Goal: Task Accomplishment & Management: Complete application form

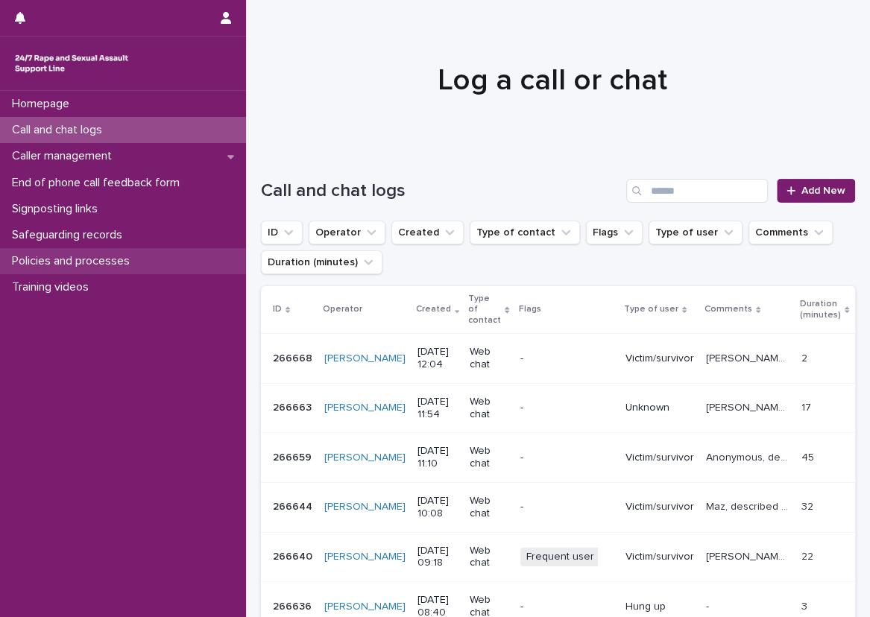
click at [125, 254] on p "Policies and processes" at bounding box center [74, 261] width 136 height 14
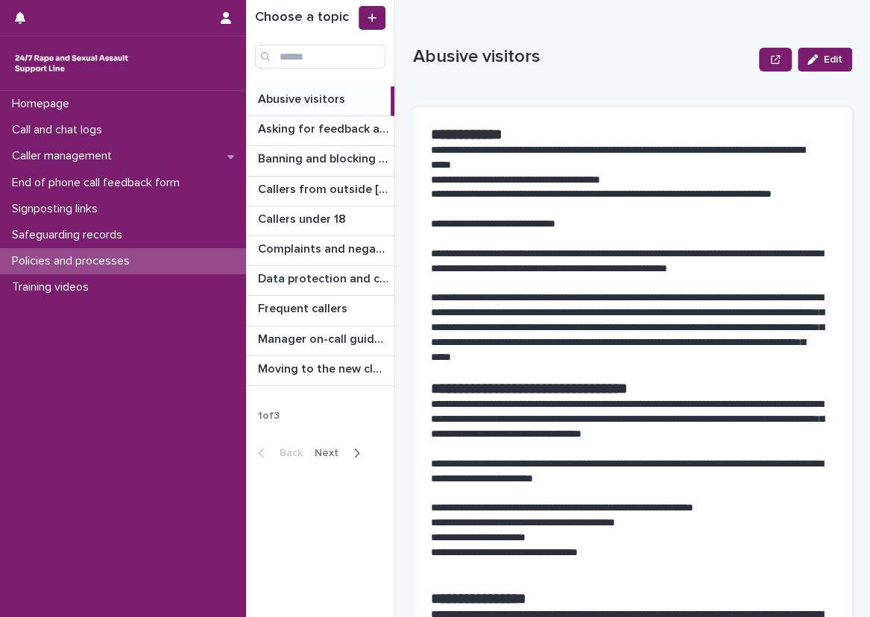
click at [358, 446] on button "Next" at bounding box center [339, 452] width 63 height 13
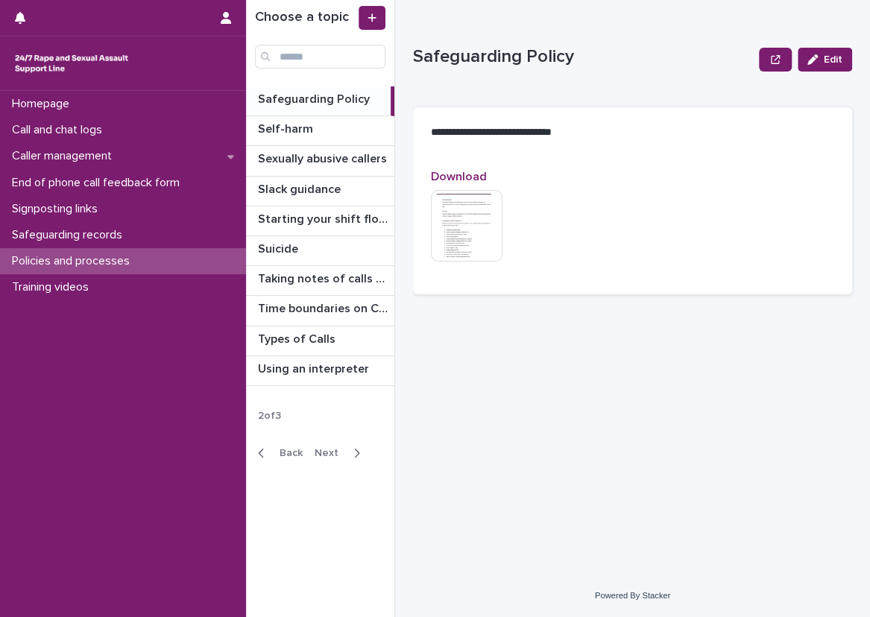
click at [276, 450] on span "Back" at bounding box center [286, 453] width 32 height 10
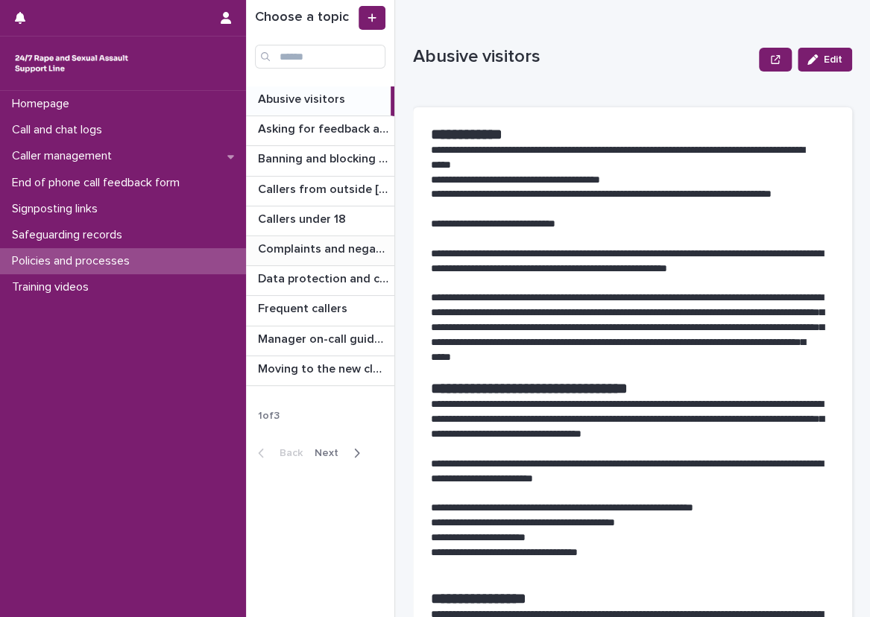
click at [295, 256] on div "Complaints and negative feedback Complaints and negative feedback" at bounding box center [320, 250] width 148 height 29
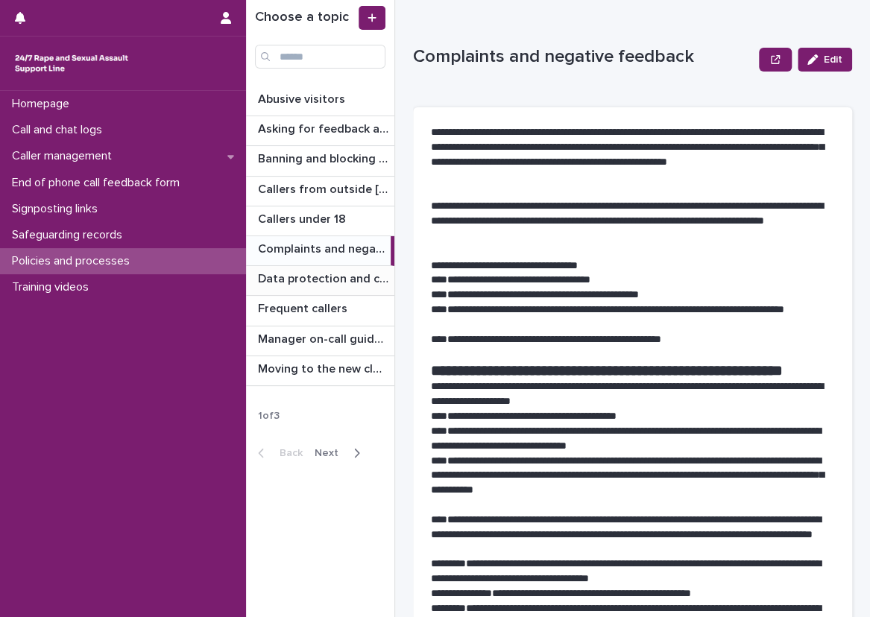
click at [327, 269] on p "Data protection and confidentiality guidance" at bounding box center [324, 277] width 133 height 17
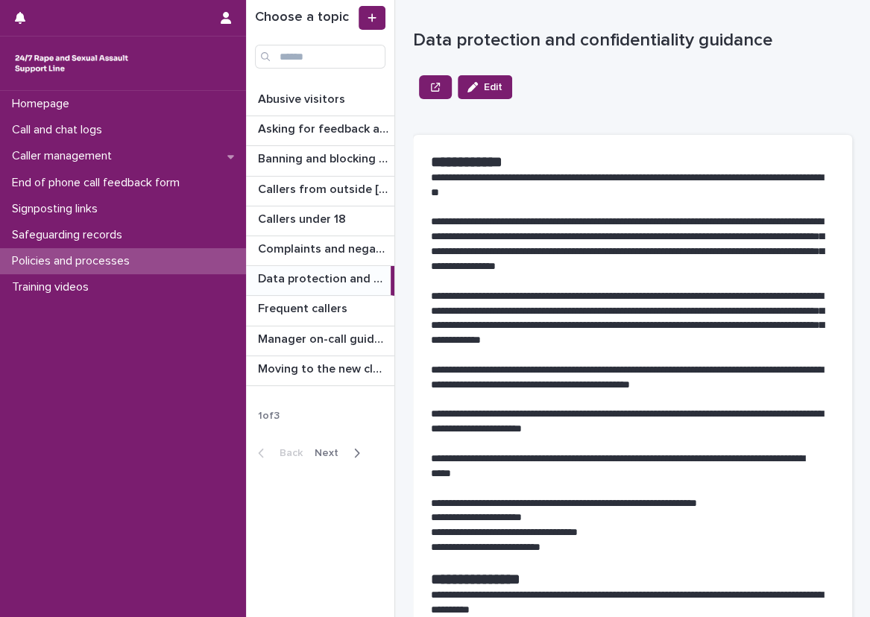
click at [337, 450] on span "Next" at bounding box center [330, 453] width 33 height 10
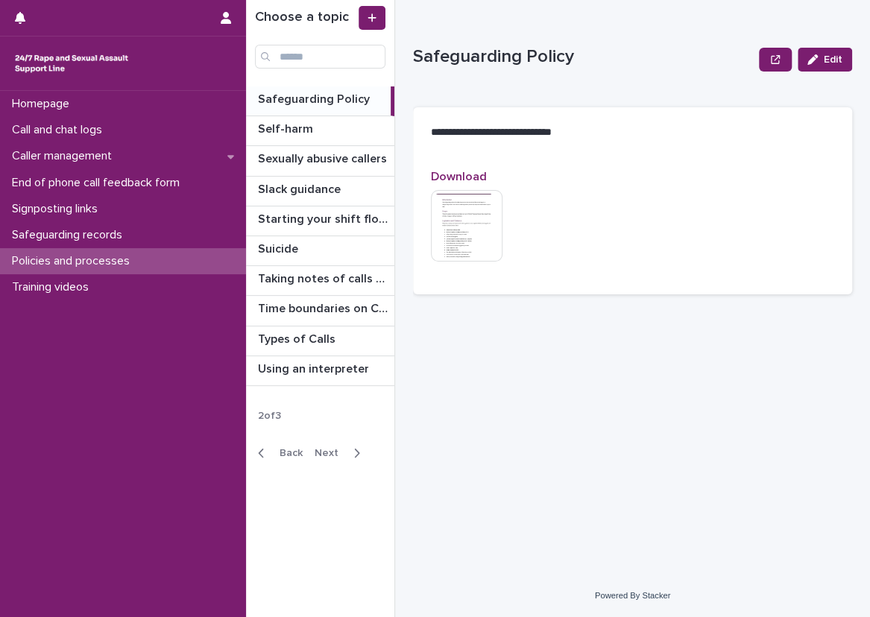
click at [341, 449] on span "Next" at bounding box center [330, 453] width 33 height 10
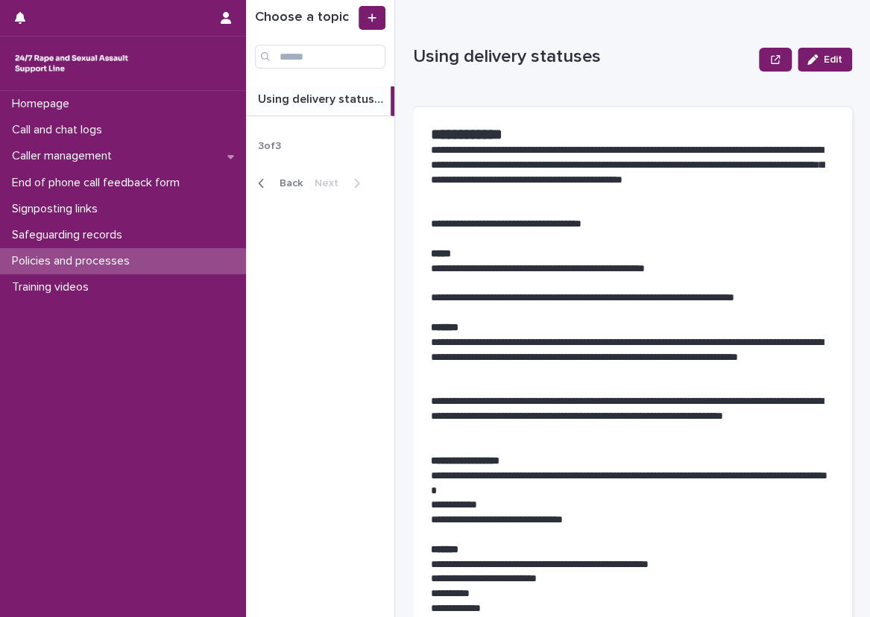
click at [294, 168] on div "Back Next" at bounding box center [309, 183] width 126 height 37
click at [292, 174] on div "Back Next" at bounding box center [309, 183] width 126 height 37
click at [299, 194] on div "Back Next" at bounding box center [309, 183] width 126 height 37
click at [294, 185] on span "Back" at bounding box center [286, 183] width 32 height 10
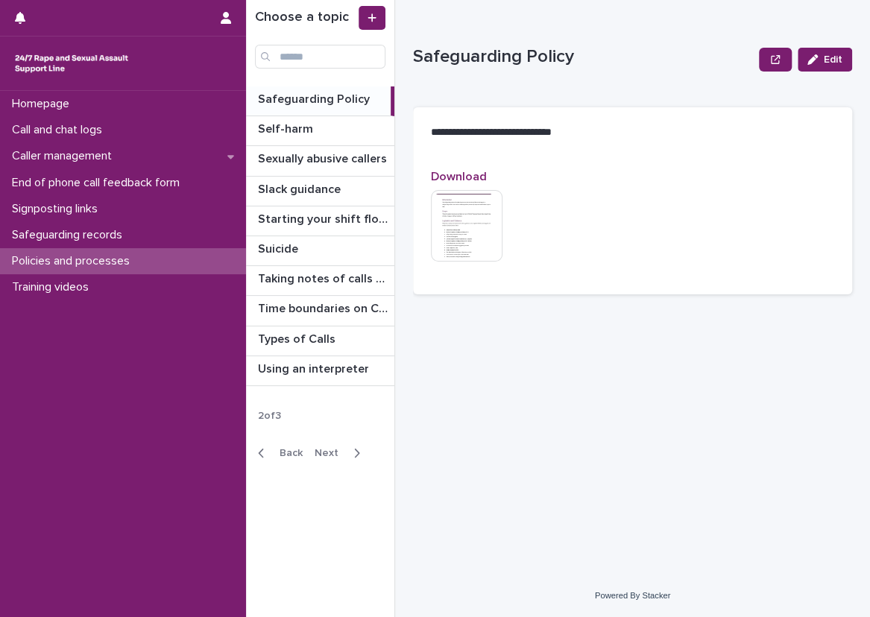
click at [280, 449] on span "Back" at bounding box center [286, 453] width 32 height 10
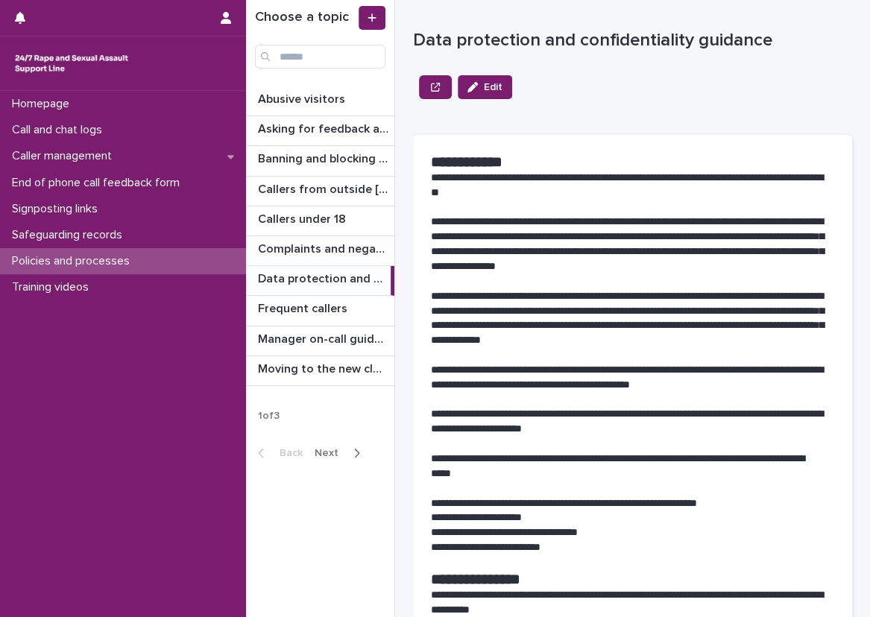
click at [349, 242] on p "Complaints and negative feedback" at bounding box center [324, 247] width 133 height 17
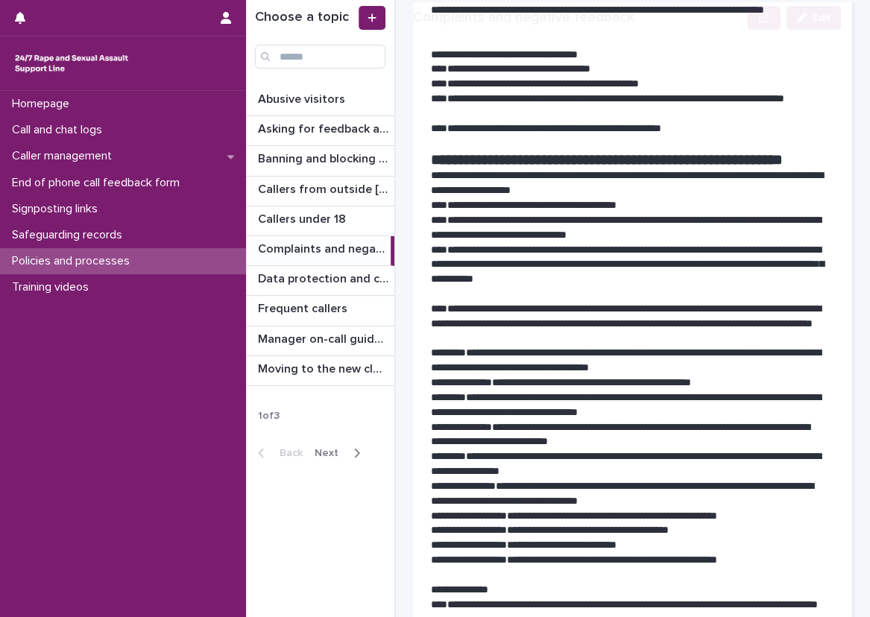
scroll to position [224, 0]
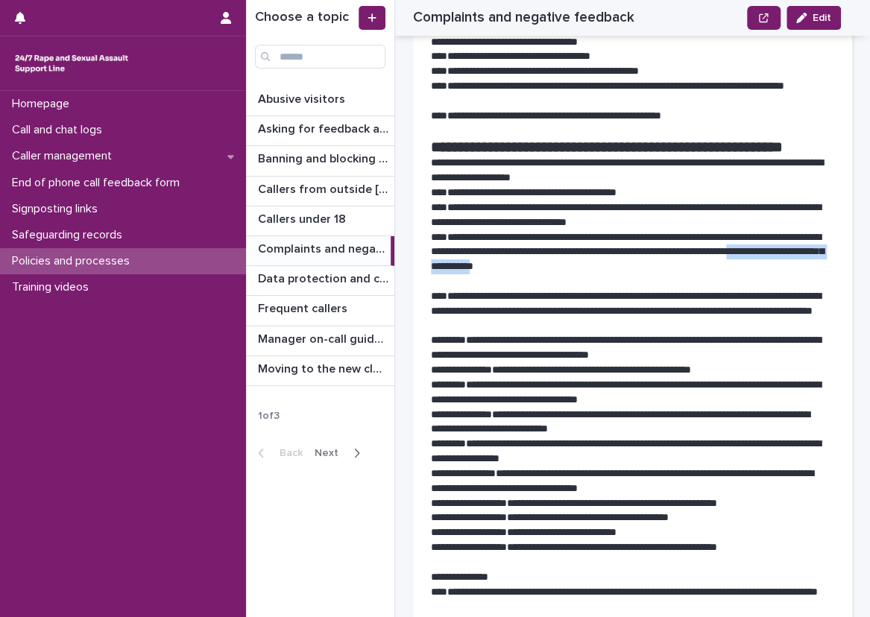
drag, startPoint x: 522, startPoint y: 283, endPoint x: 686, endPoint y: 286, distance: 163.2
click at [686, 275] on p "**********" at bounding box center [627, 252] width 392 height 45
copy p "**********"
click at [841, 188] on div "**********" at bounding box center [641, 308] width 457 height 617
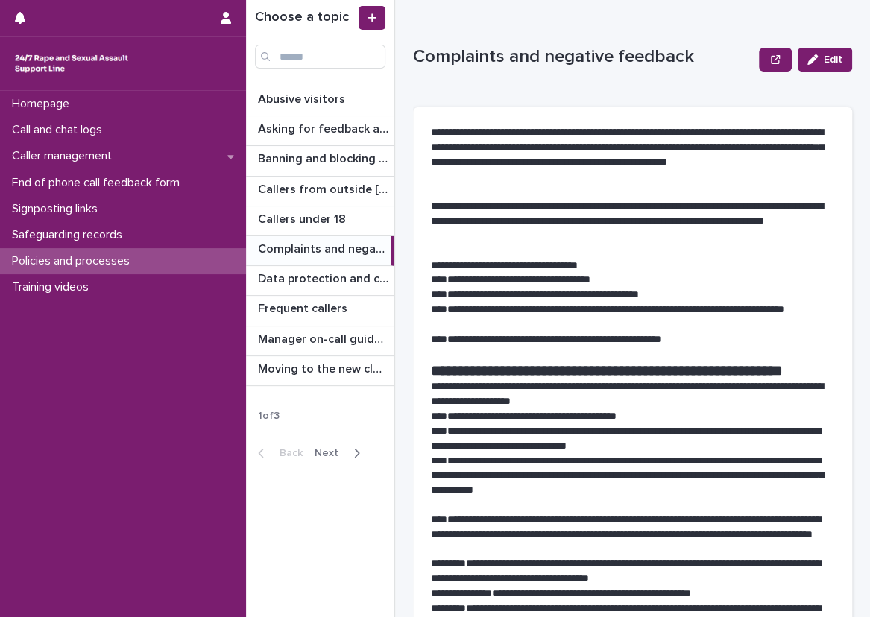
scroll to position [75, 0]
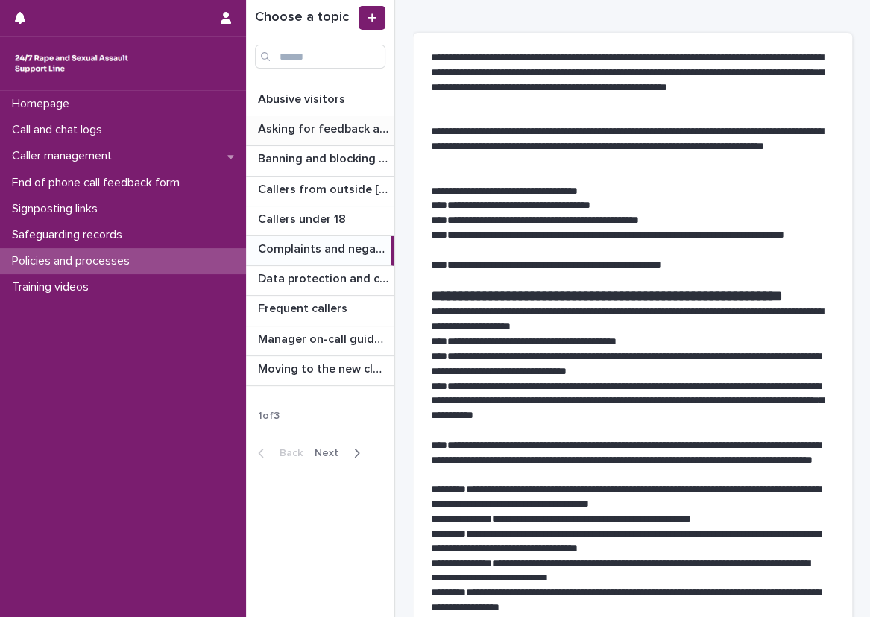
click at [317, 120] on p "Asking for feedback and demographic data" at bounding box center [324, 127] width 133 height 17
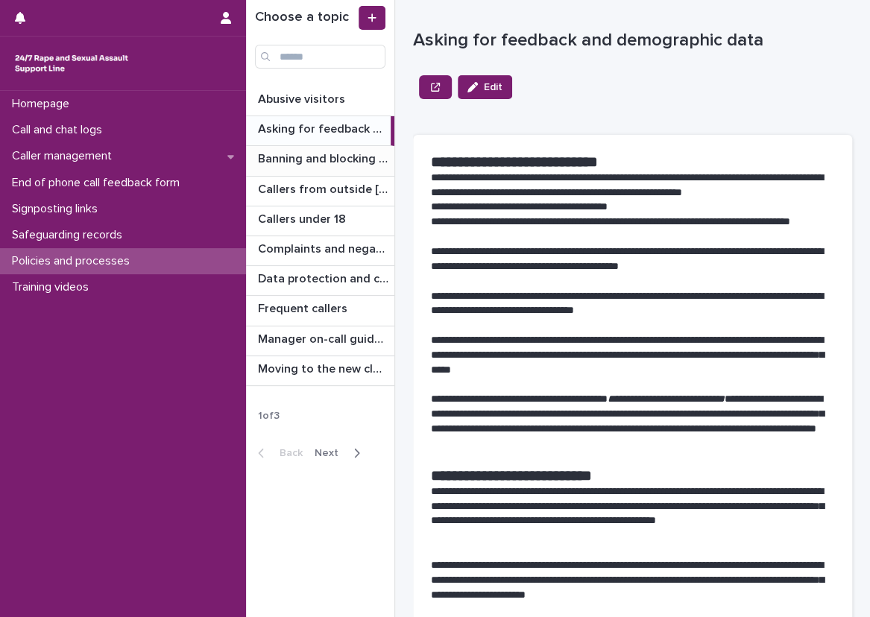
click at [321, 152] on p "Banning and blocking callers" at bounding box center [324, 157] width 133 height 17
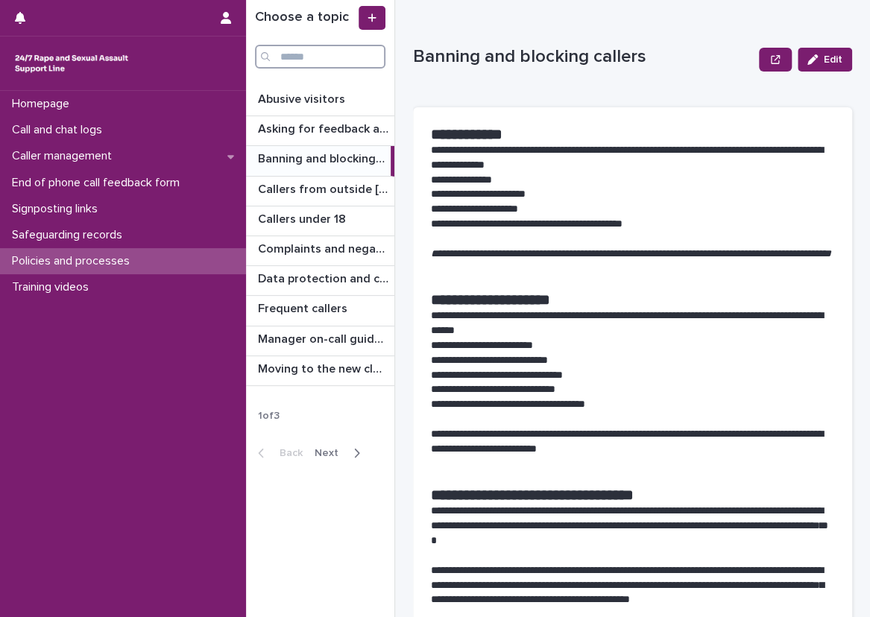
click at [316, 59] on input "Search" at bounding box center [320, 57] width 130 height 24
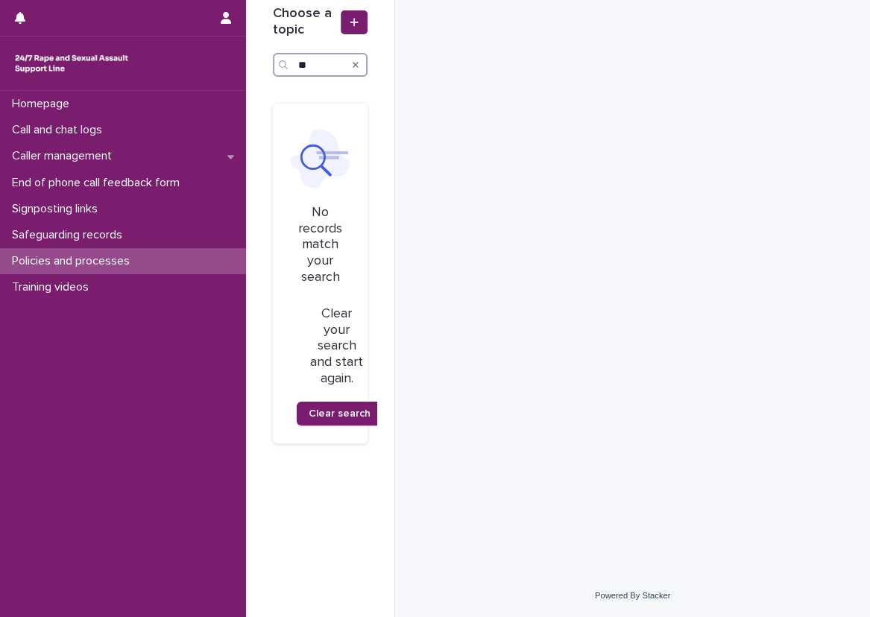
type input "*"
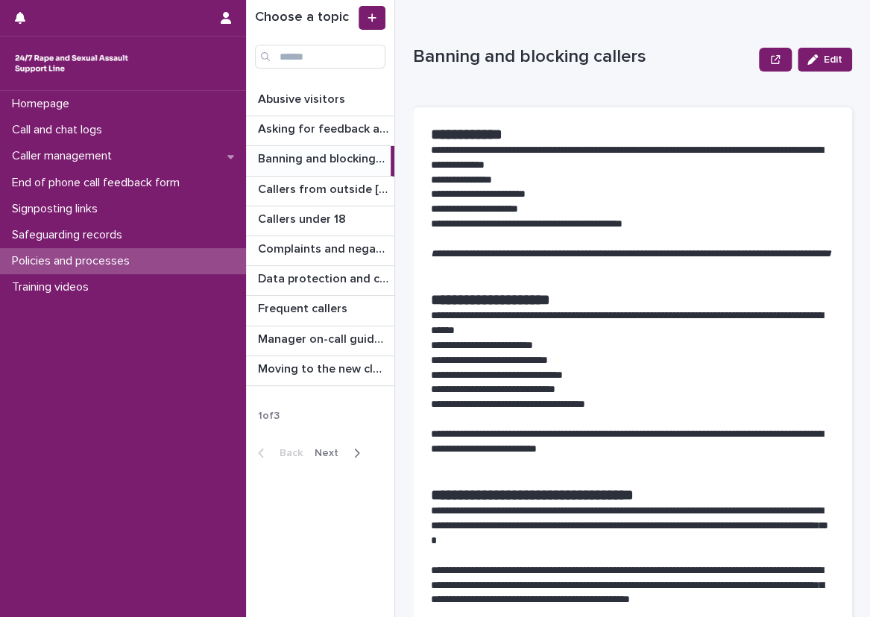
click at [345, 259] on div "Complaints and negative feedback Complaints and negative feedback" at bounding box center [320, 250] width 148 height 29
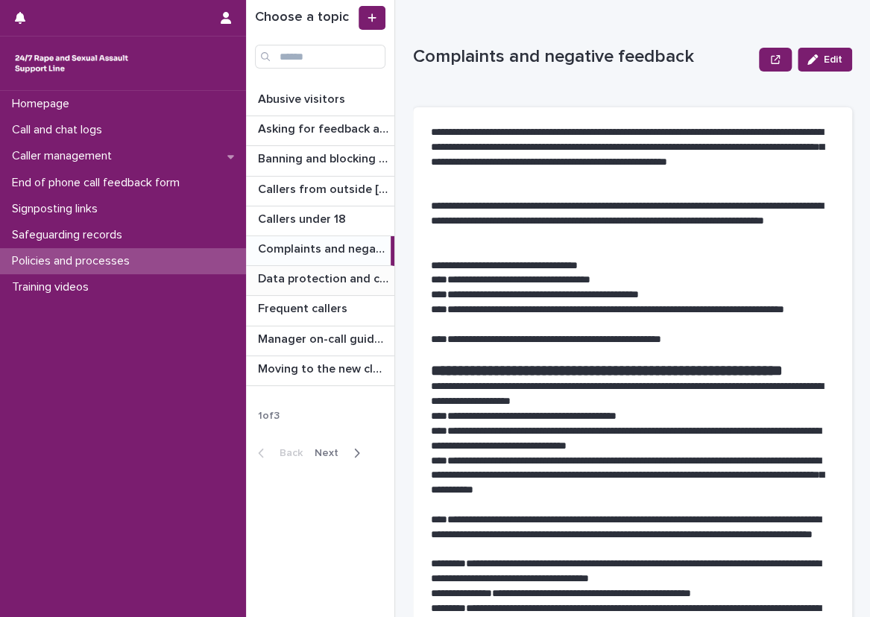
click at [338, 275] on p "Data protection and confidentiality guidance" at bounding box center [324, 277] width 133 height 17
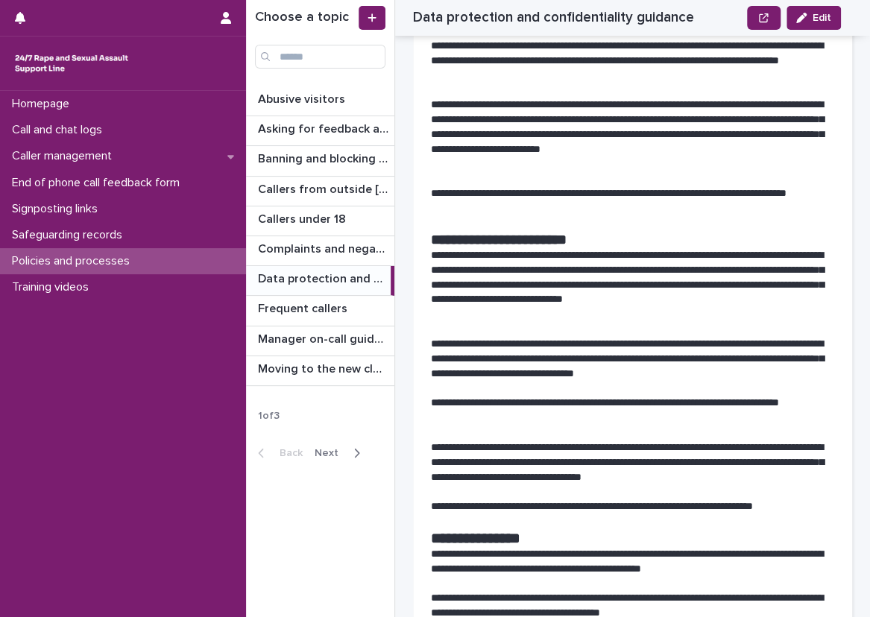
scroll to position [1341, 0]
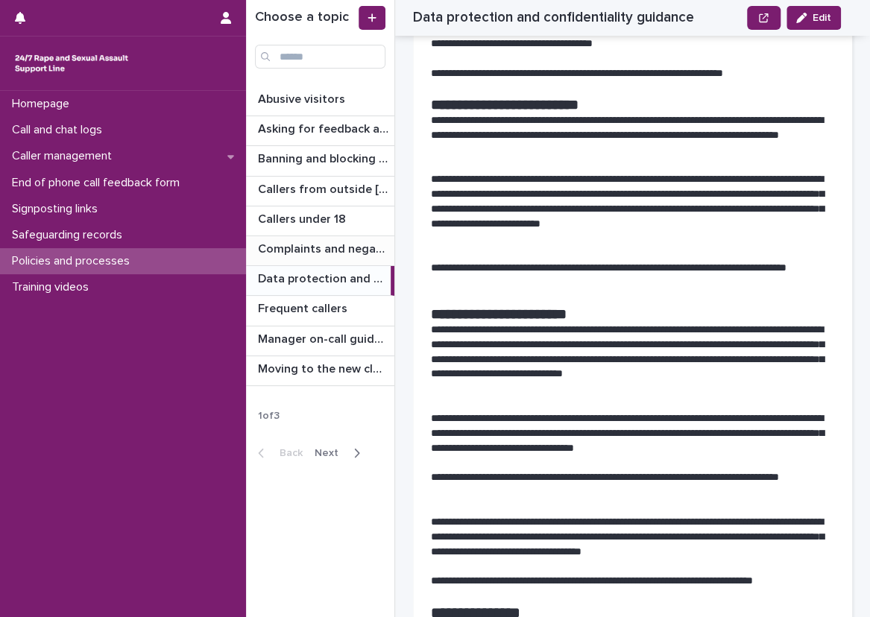
click at [297, 247] on p "Complaints and negative feedback" at bounding box center [324, 247] width 133 height 17
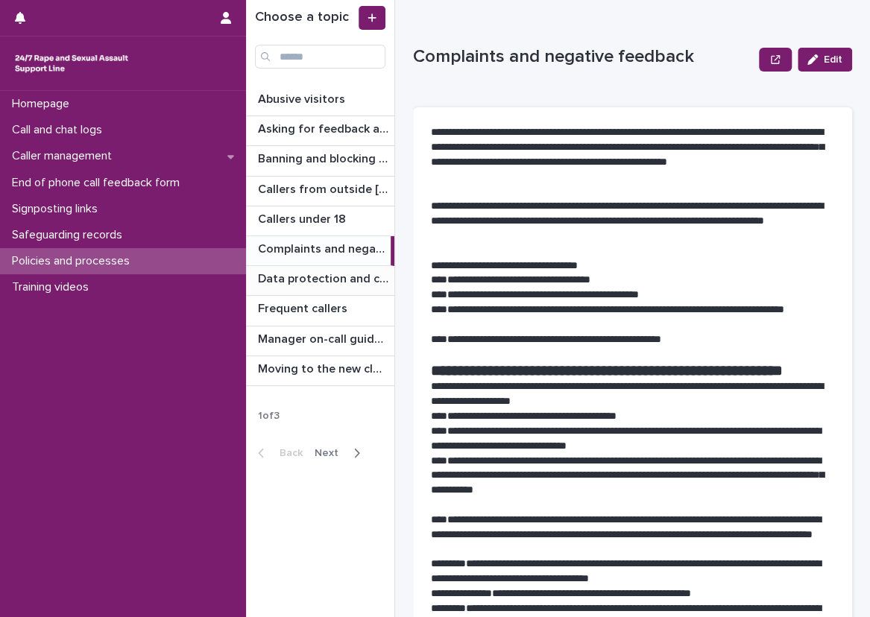
click at [361, 290] on div "Data protection and confidentiality guidance Data protection and confidentialit…" at bounding box center [320, 280] width 148 height 29
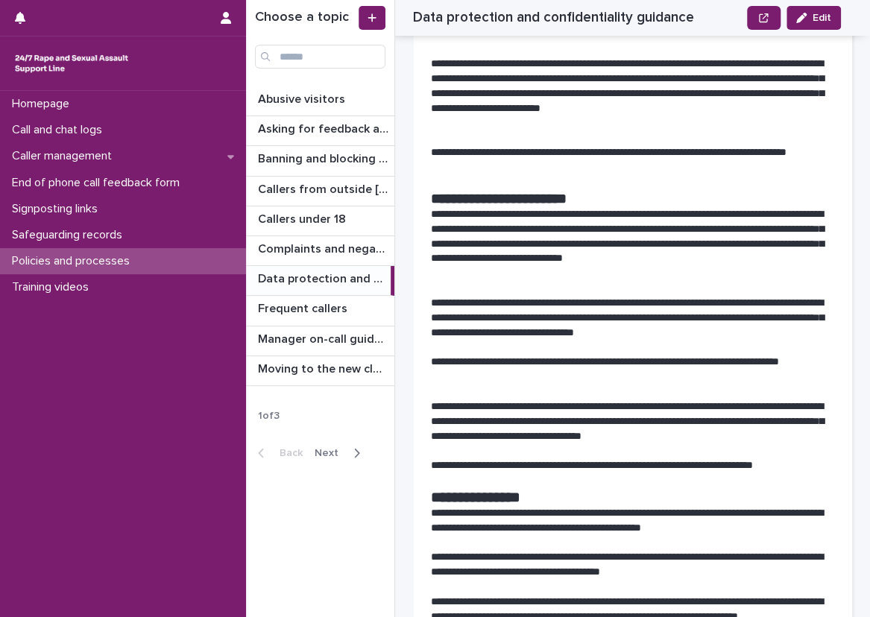
scroll to position [1490, 0]
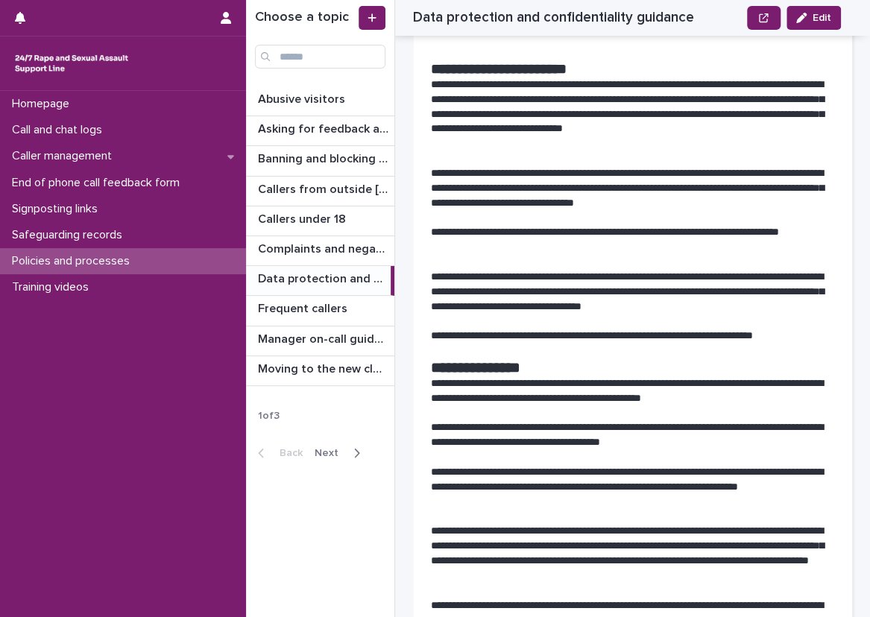
scroll to position [1565, 0]
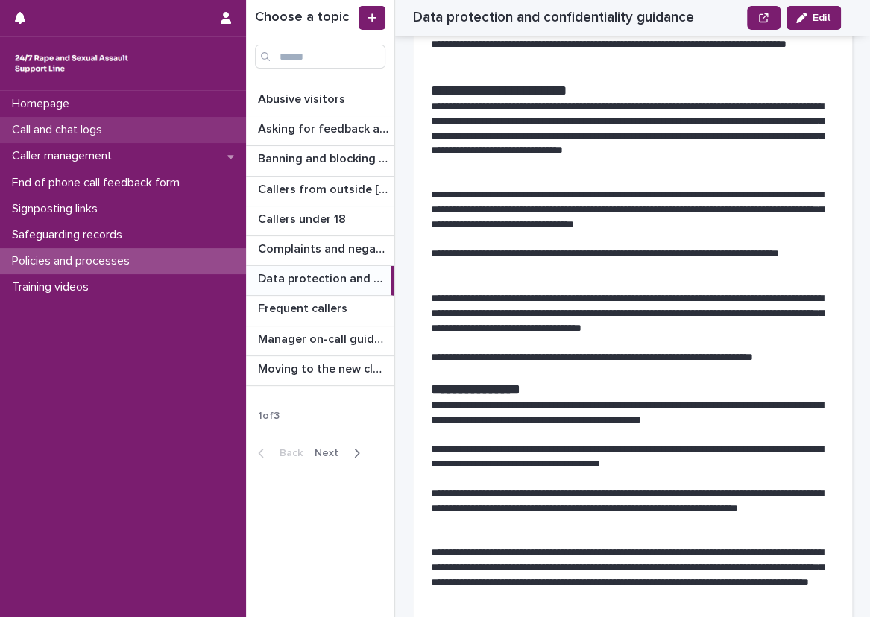
click at [189, 130] on div "Call and chat logs" at bounding box center [123, 130] width 246 height 26
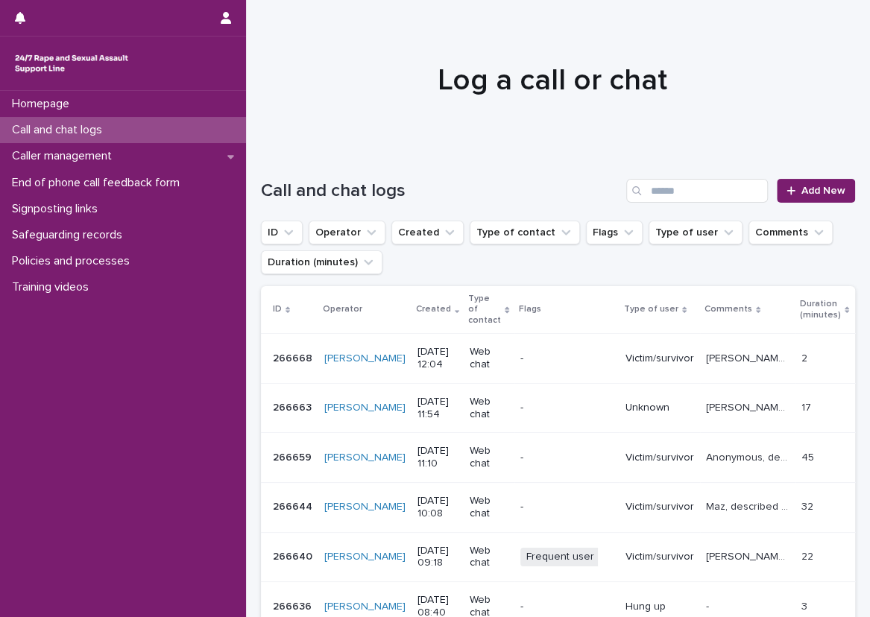
click at [735, 155] on div "Call and chat logs Add New" at bounding box center [558, 185] width 594 height 72
click at [779, 183] on link "Add New" at bounding box center [815, 191] width 78 height 24
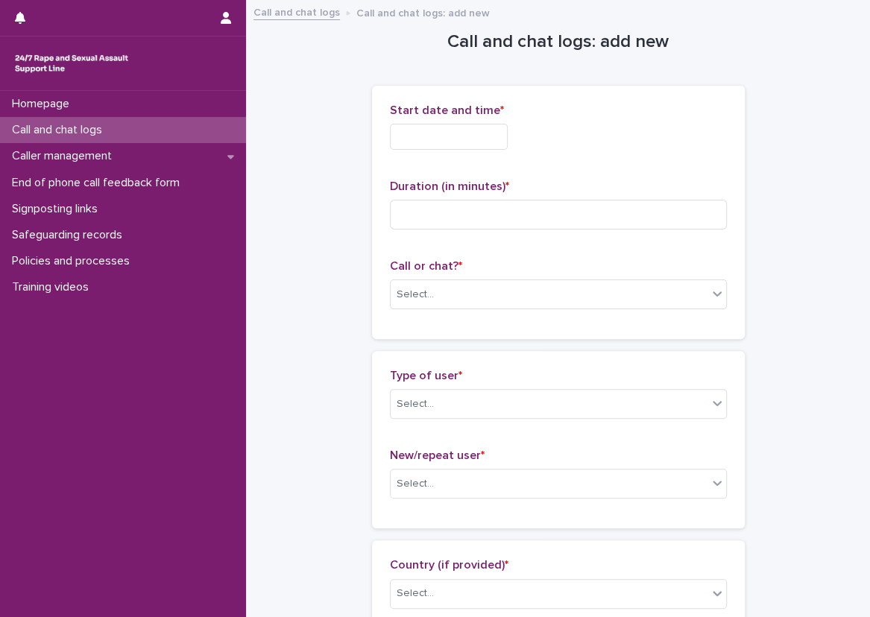
click at [431, 132] on input "text" at bounding box center [449, 137] width 118 height 26
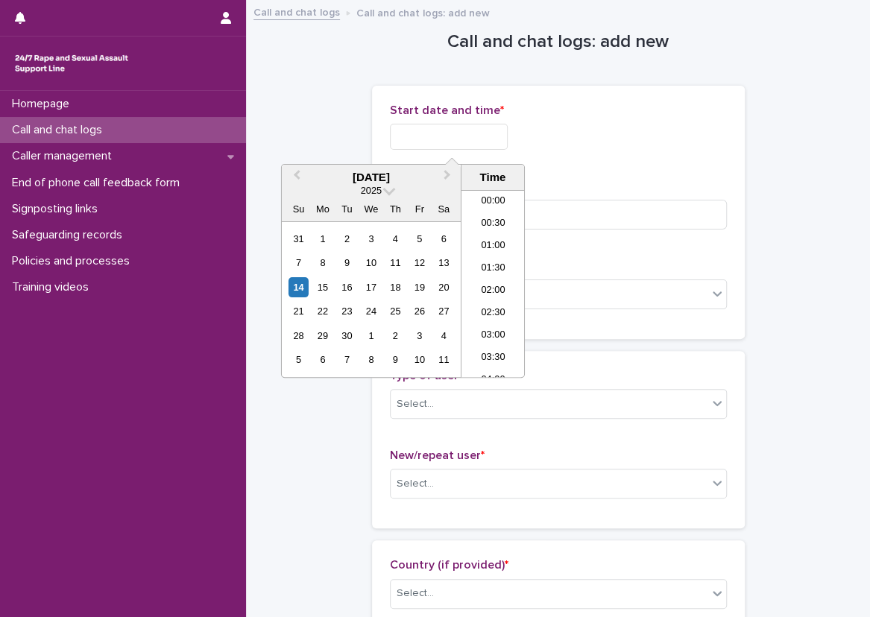
scroll to position [499, 0]
click at [487, 236] on li "12:00" at bounding box center [492, 239] width 63 height 22
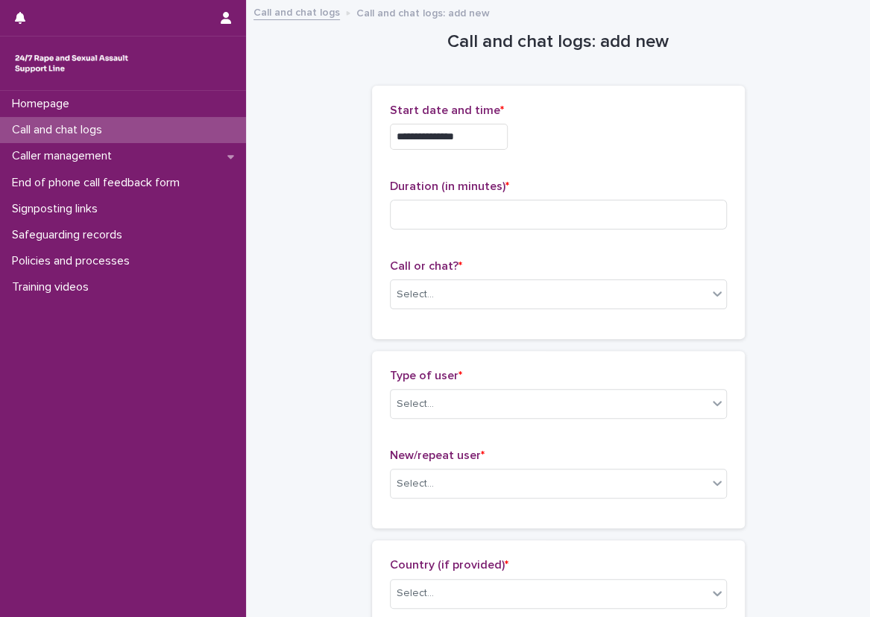
click at [487, 145] on input "**********" at bounding box center [449, 137] width 118 height 26
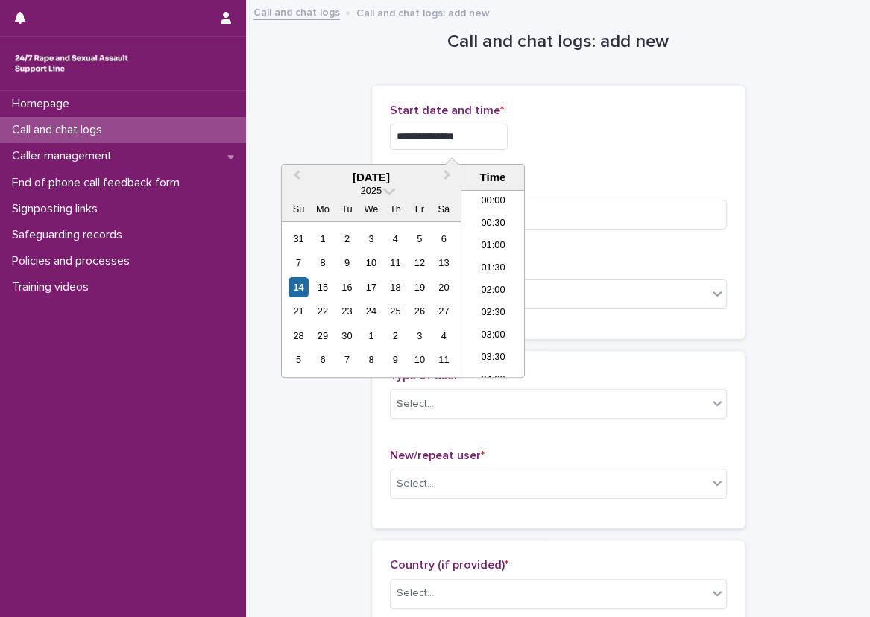
scroll to position [454, 0]
type input "**********"
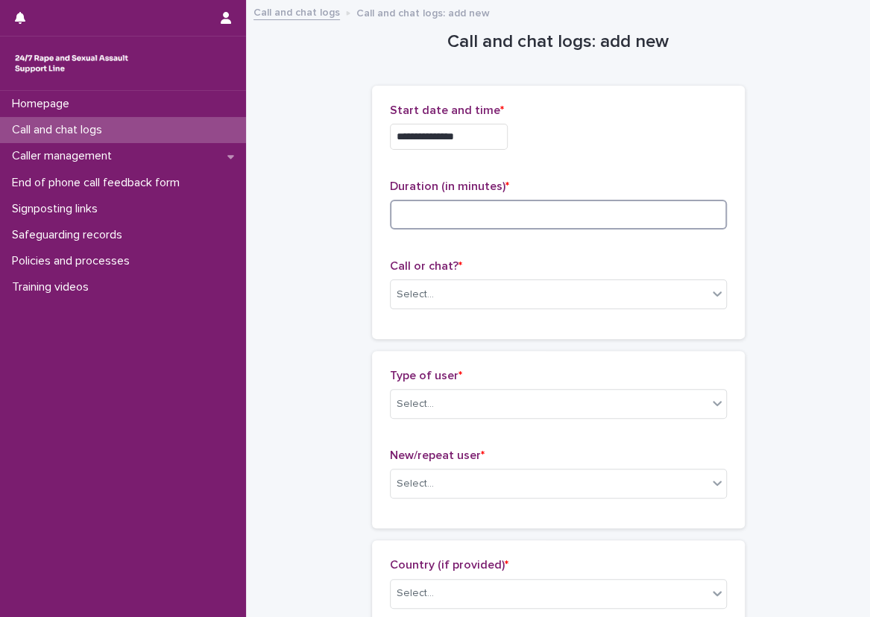
click at [579, 201] on input at bounding box center [558, 215] width 337 height 30
type input "**"
click at [553, 178] on div "**********" at bounding box center [558, 213] width 337 height 218
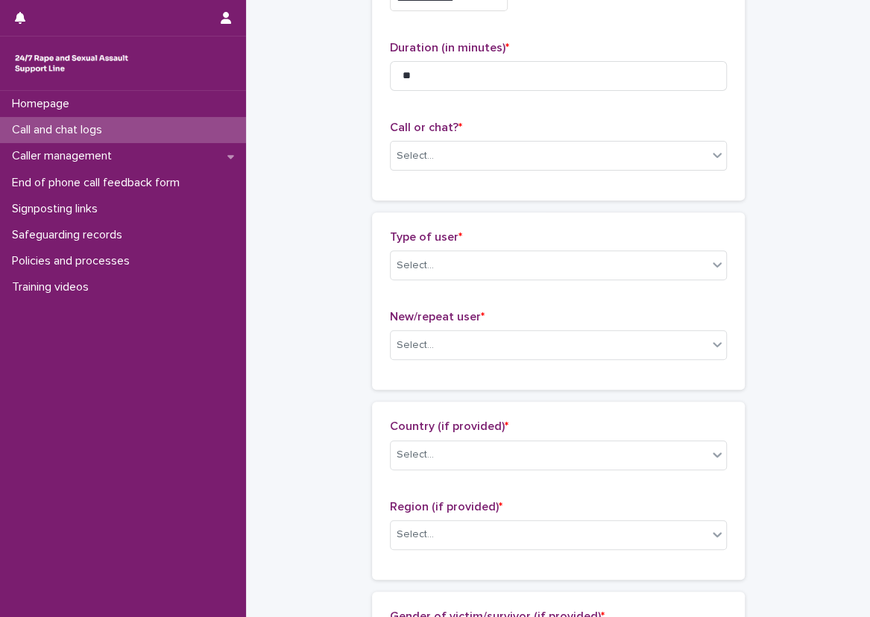
scroll to position [149, 0]
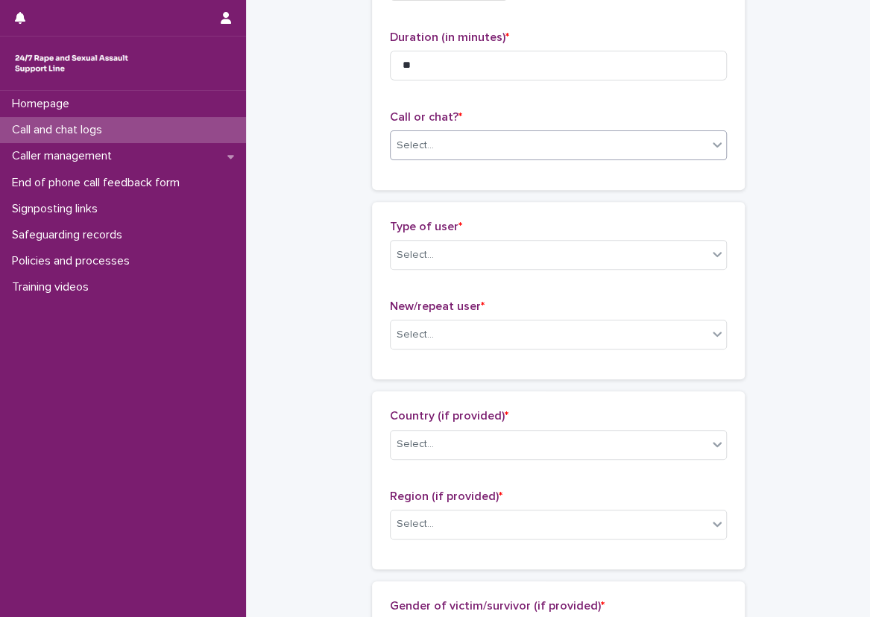
click at [510, 151] on div "Select..." at bounding box center [548, 145] width 317 height 25
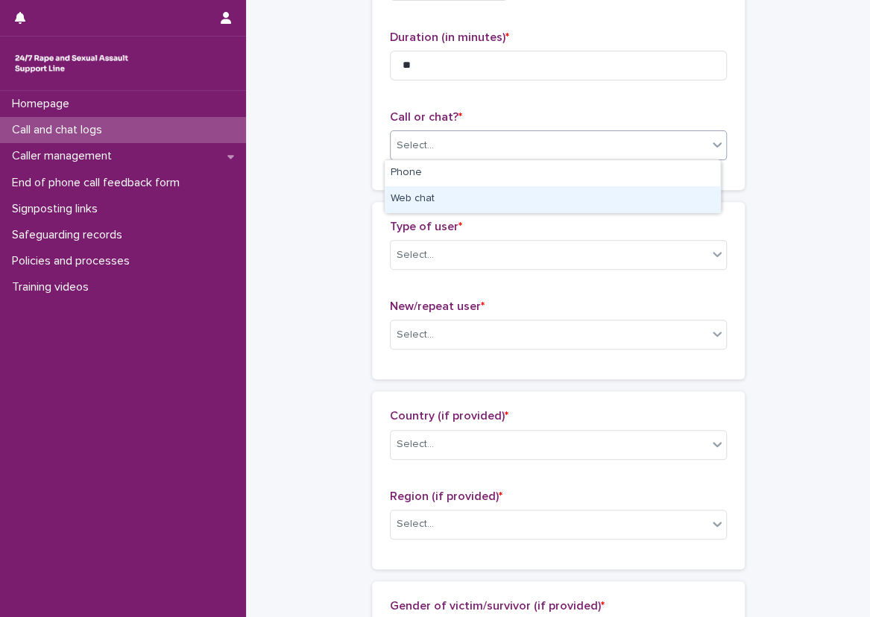
click at [519, 191] on div "Web chat" at bounding box center [551, 199] width 335 height 26
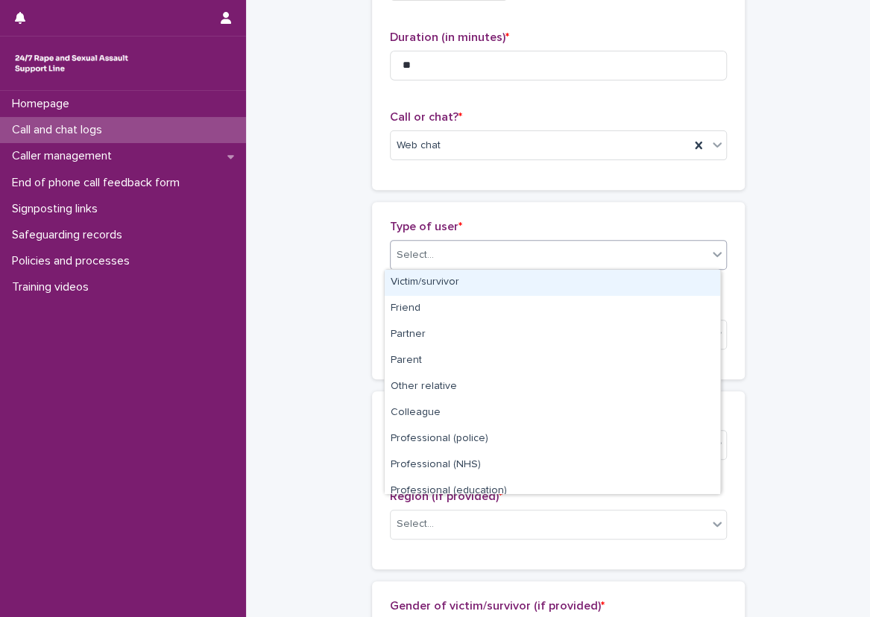
click at [513, 243] on div "Select..." at bounding box center [548, 255] width 317 height 25
click at [499, 284] on div "Victim/survivor" at bounding box center [551, 283] width 335 height 26
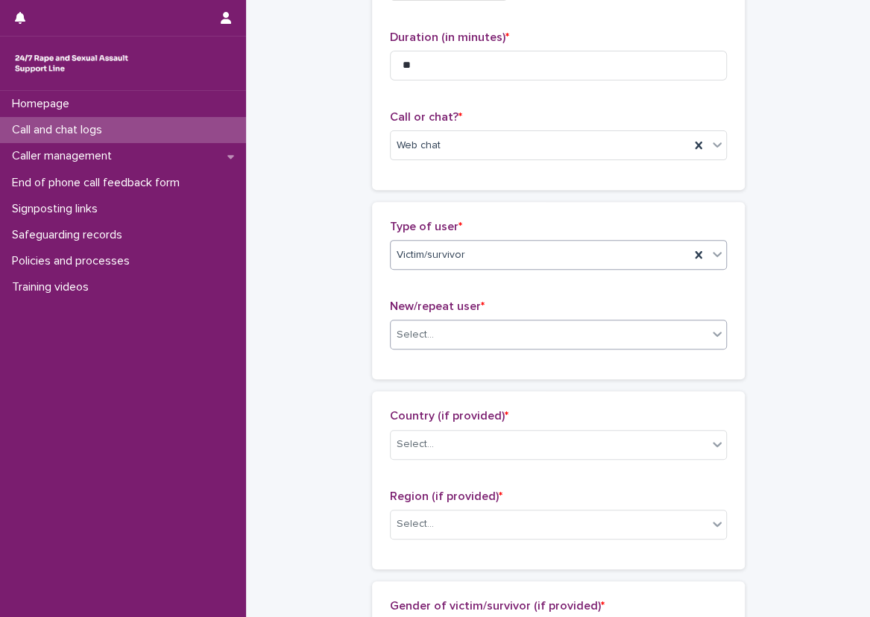
click at [479, 328] on div "Select..." at bounding box center [548, 335] width 317 height 25
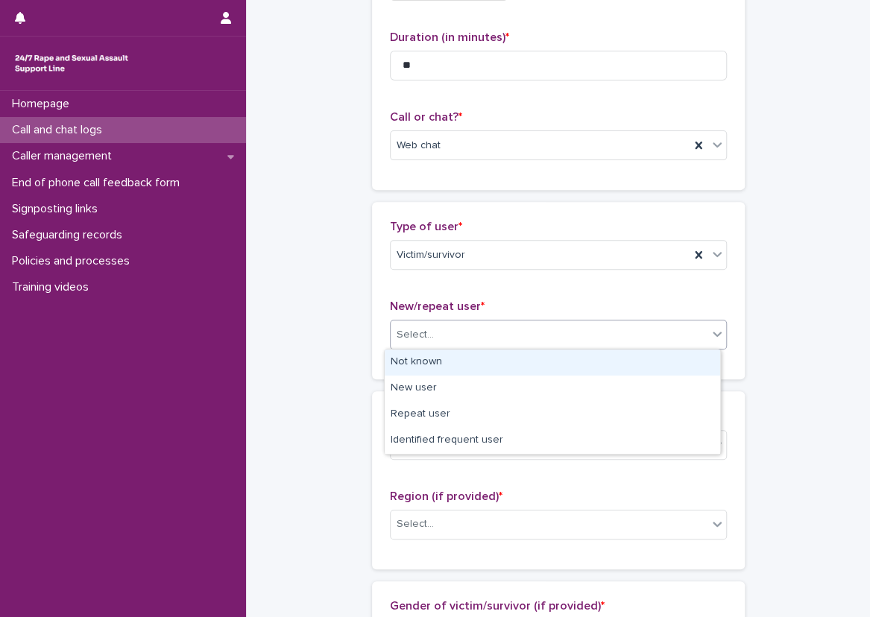
click at [456, 365] on div "Not known" at bounding box center [551, 362] width 335 height 26
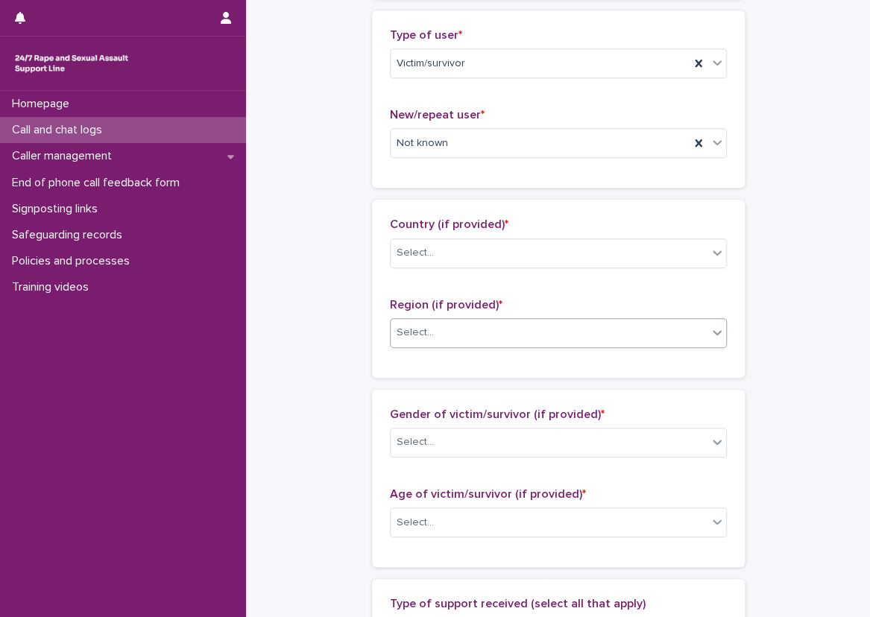
scroll to position [373, 0]
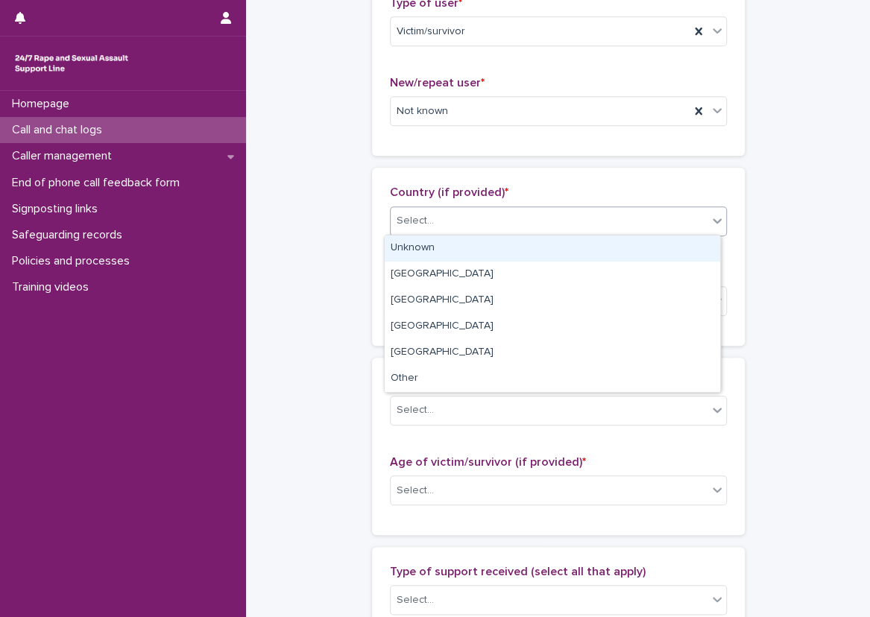
click at [428, 227] on div "Select..." at bounding box center [548, 221] width 317 height 25
click at [446, 250] on div "Unknown" at bounding box center [551, 248] width 335 height 26
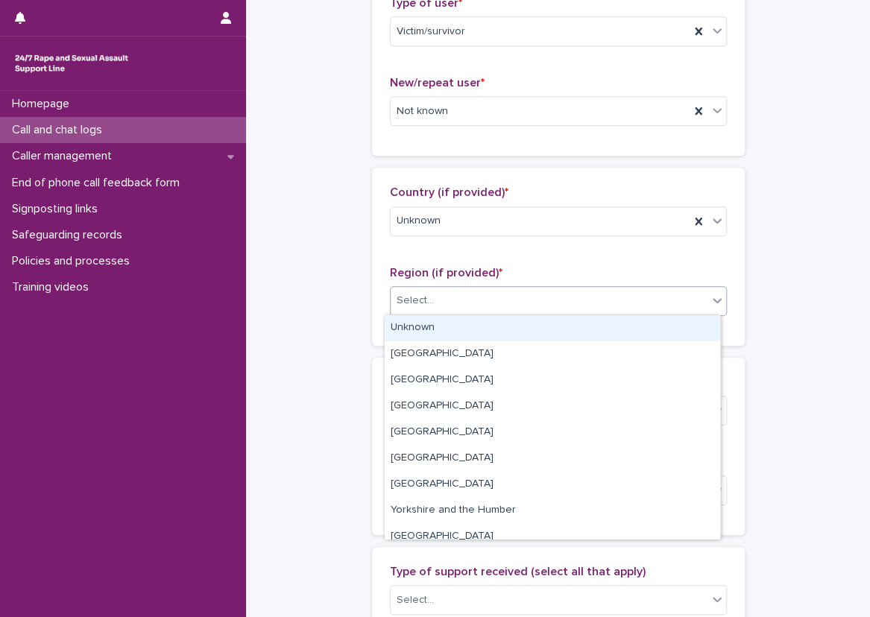
click at [443, 296] on div "Select..." at bounding box center [548, 300] width 317 height 25
click at [435, 329] on div "Unknown" at bounding box center [551, 328] width 335 height 26
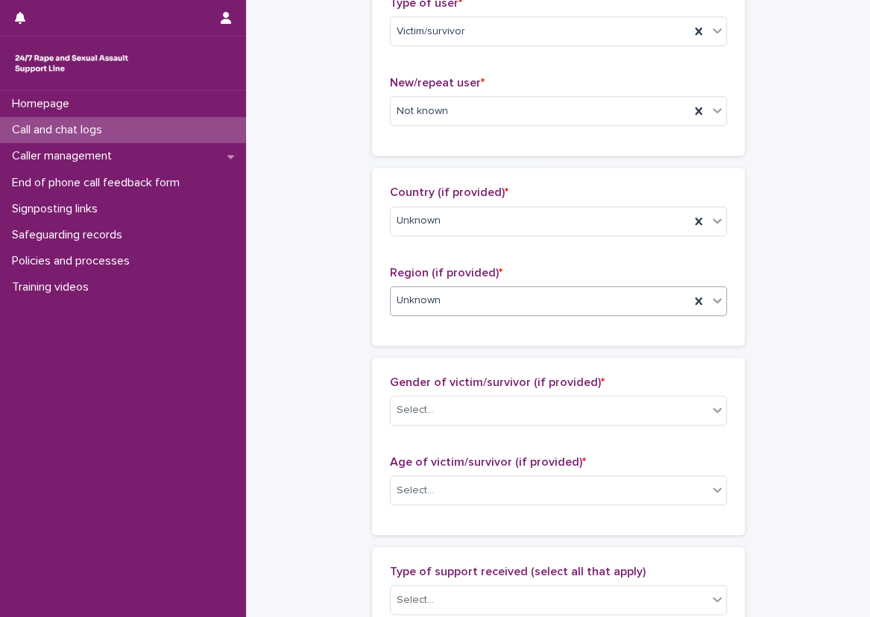
click at [349, 332] on div "**********" at bounding box center [558, 435] width 594 height 1613
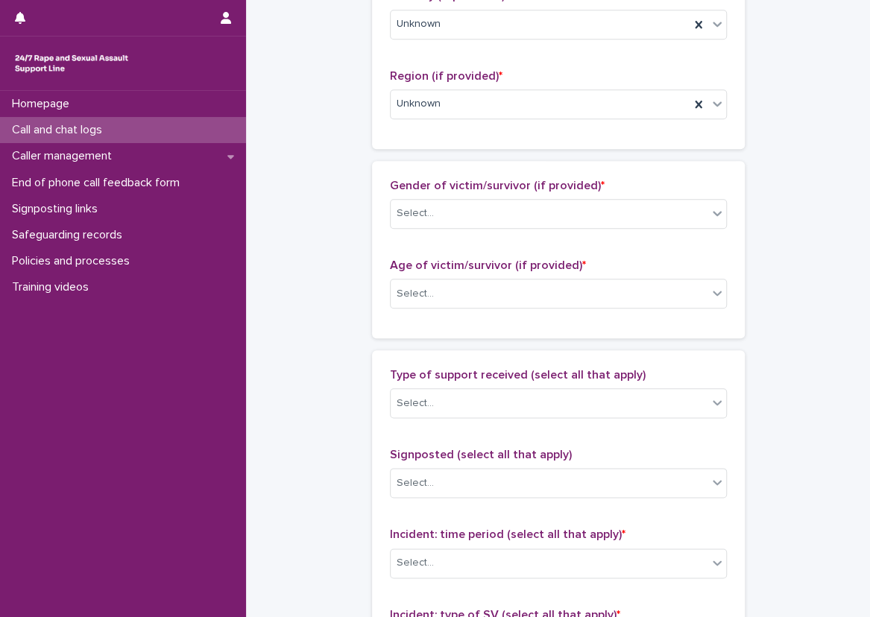
scroll to position [596, 0]
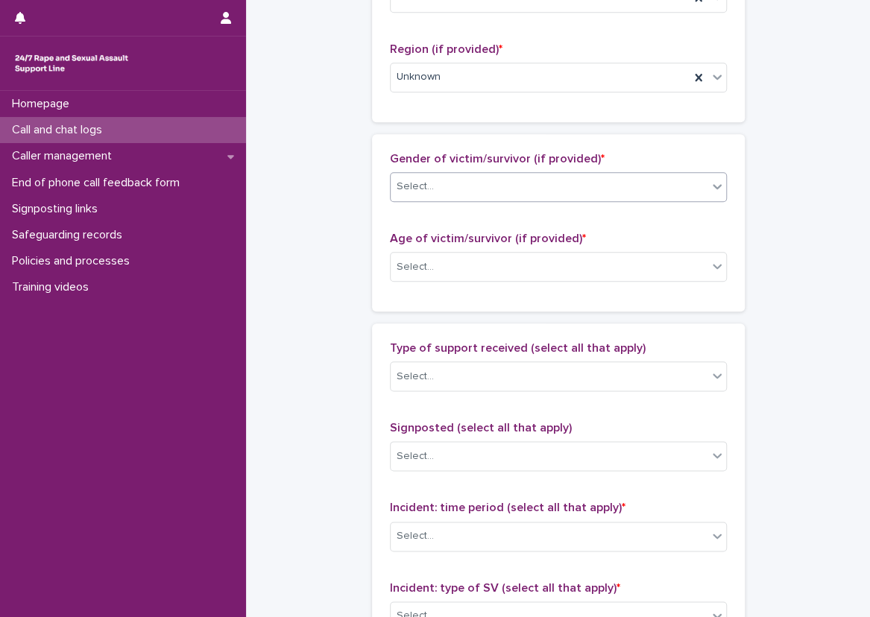
click at [443, 179] on div "Select..." at bounding box center [548, 186] width 317 height 25
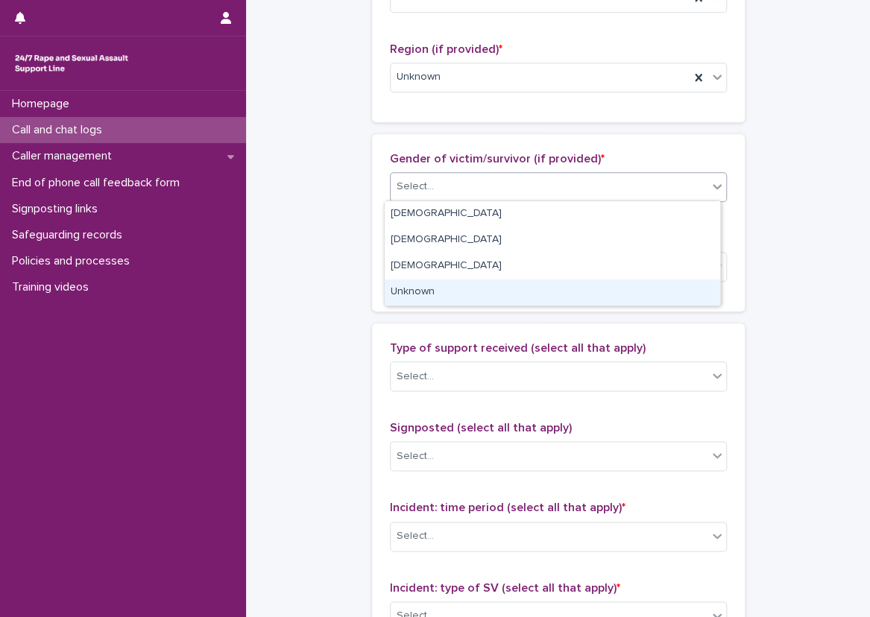
click at [442, 284] on div "Unknown" at bounding box center [551, 292] width 335 height 26
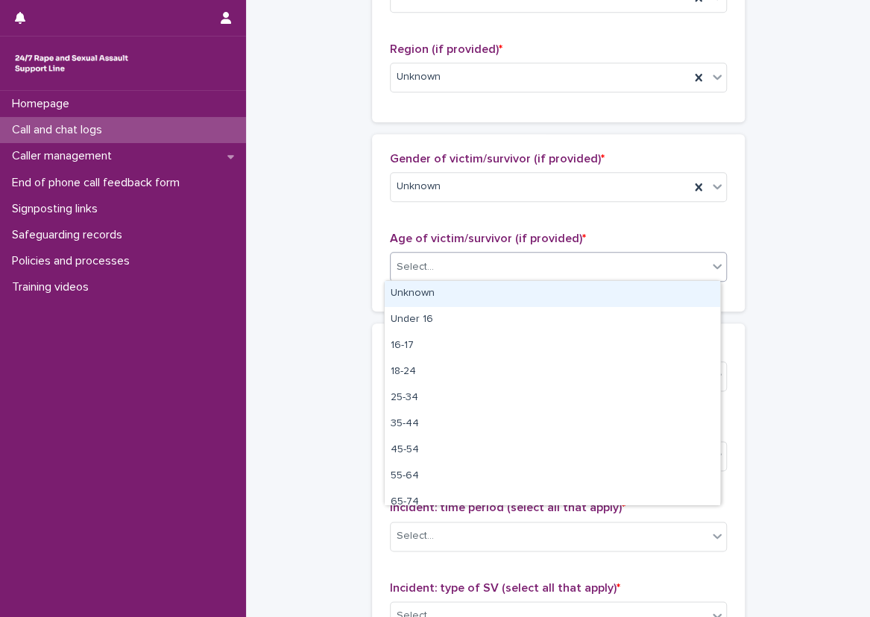
click at [446, 258] on div "Select..." at bounding box center [548, 267] width 317 height 25
click at [449, 288] on div "Unknown" at bounding box center [551, 294] width 335 height 26
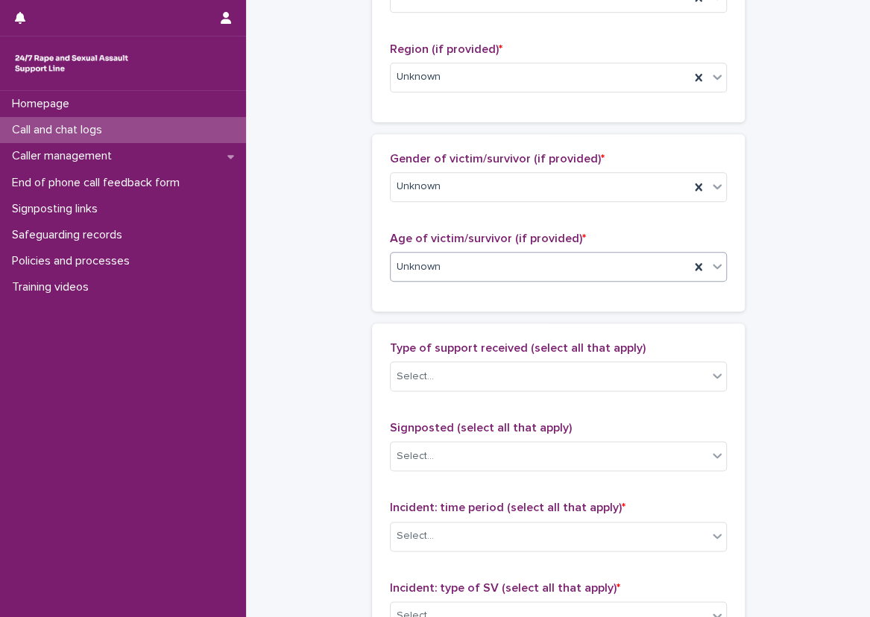
click at [361, 282] on div "**********" at bounding box center [558, 211] width 594 height 1613
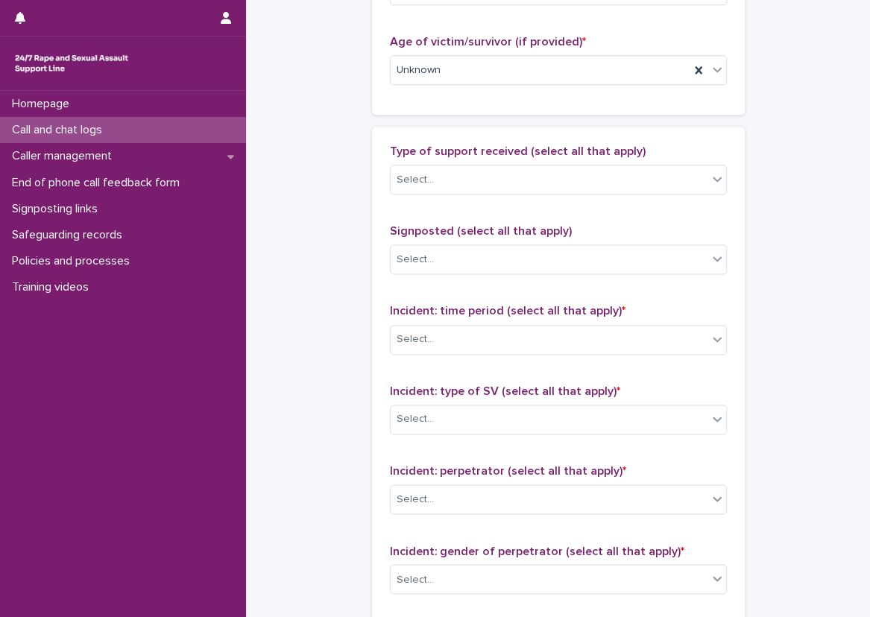
scroll to position [820, 0]
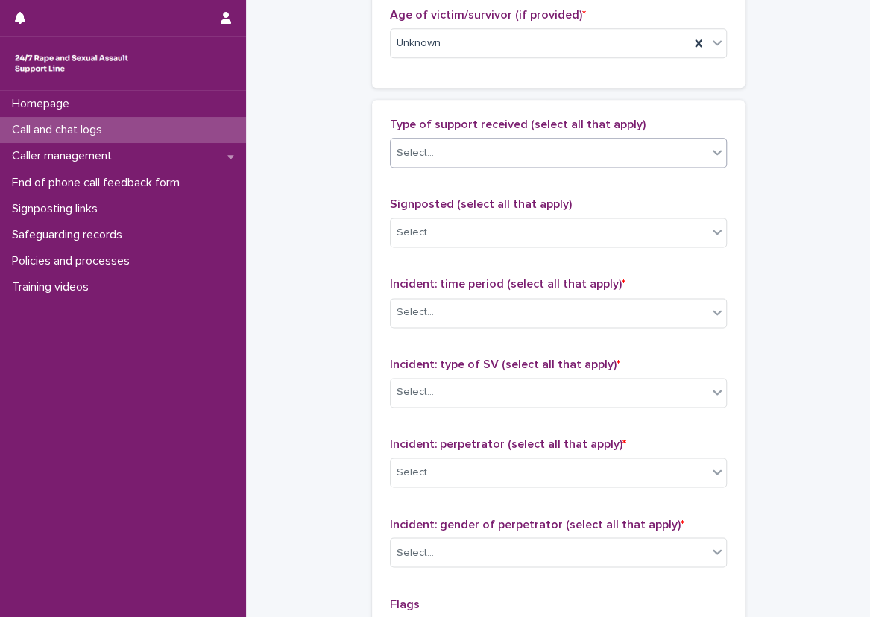
click at [426, 149] on div "Select..." at bounding box center [548, 153] width 317 height 25
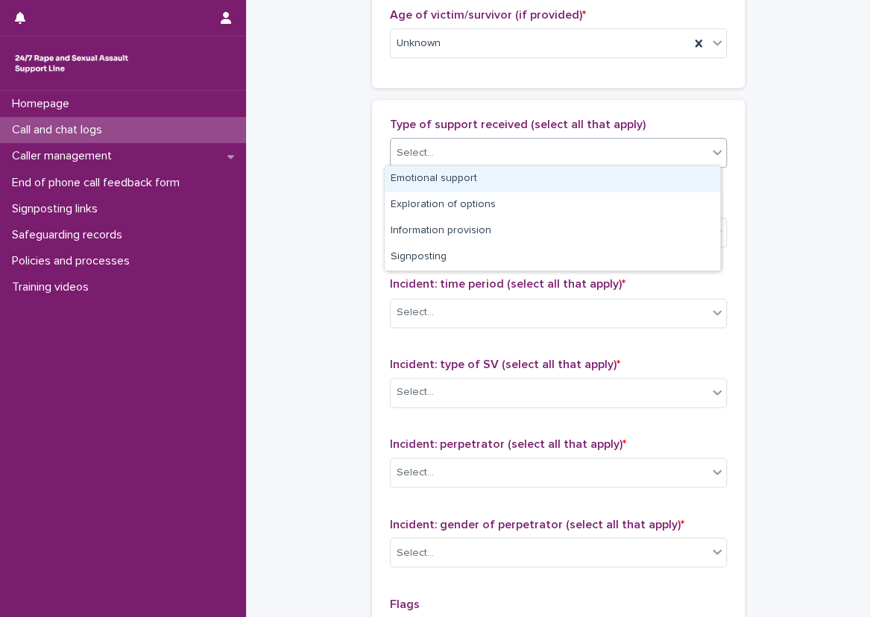
click at [441, 179] on div "Emotional support" at bounding box center [551, 179] width 335 height 26
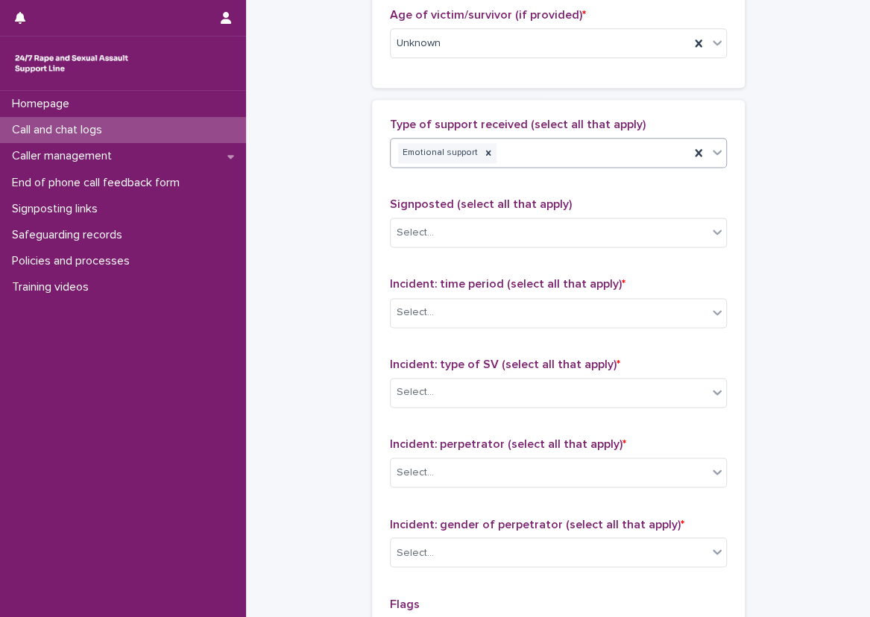
click at [712, 145] on icon at bounding box center [716, 152] width 15 height 15
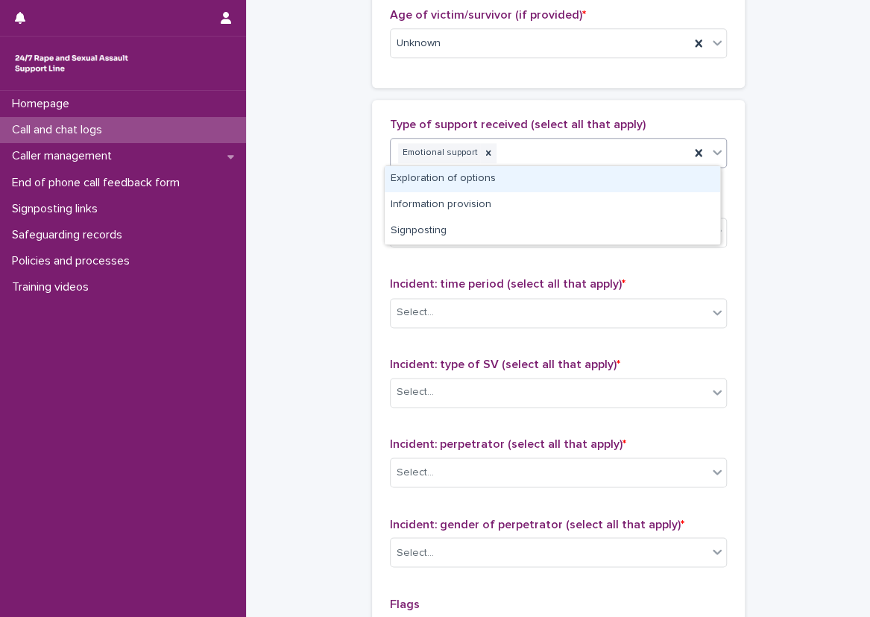
click at [639, 179] on div "Exploration of options" at bounding box center [551, 179] width 335 height 26
click at [640, 155] on div "Emotional support Exploration of options" at bounding box center [539, 153] width 299 height 26
click at [651, 180] on div "Information provision" at bounding box center [551, 179] width 335 height 26
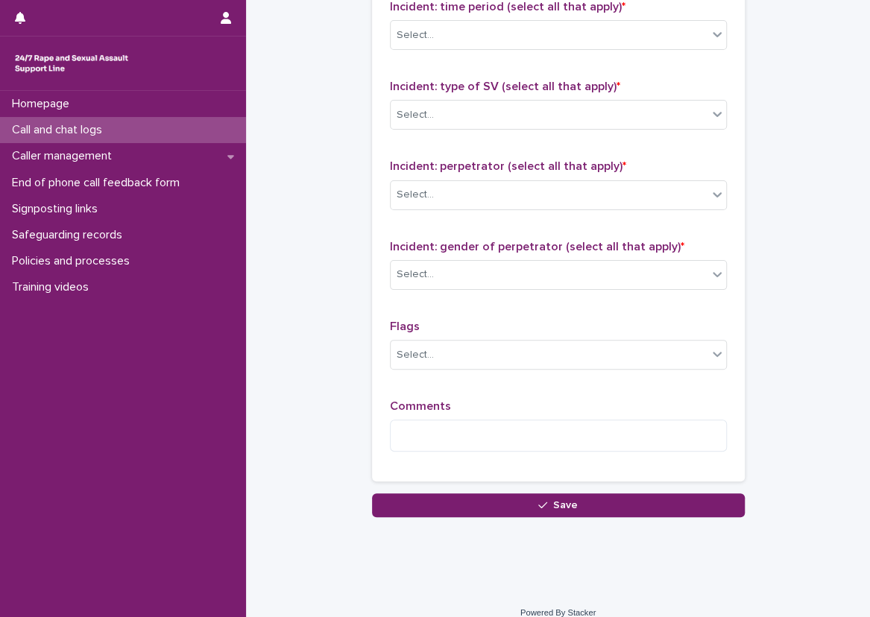
scroll to position [1092, 0]
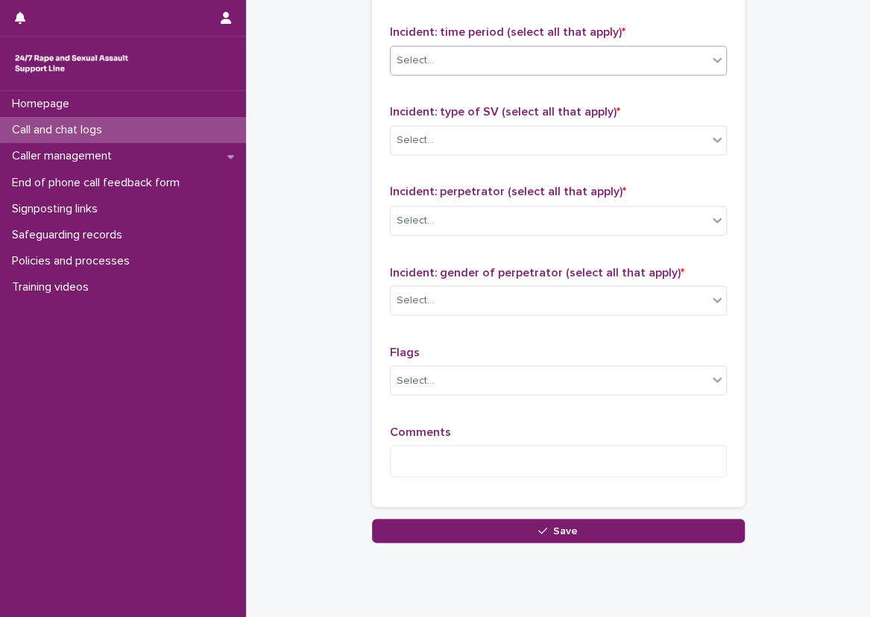
click at [532, 67] on div "Select..." at bounding box center [548, 60] width 317 height 25
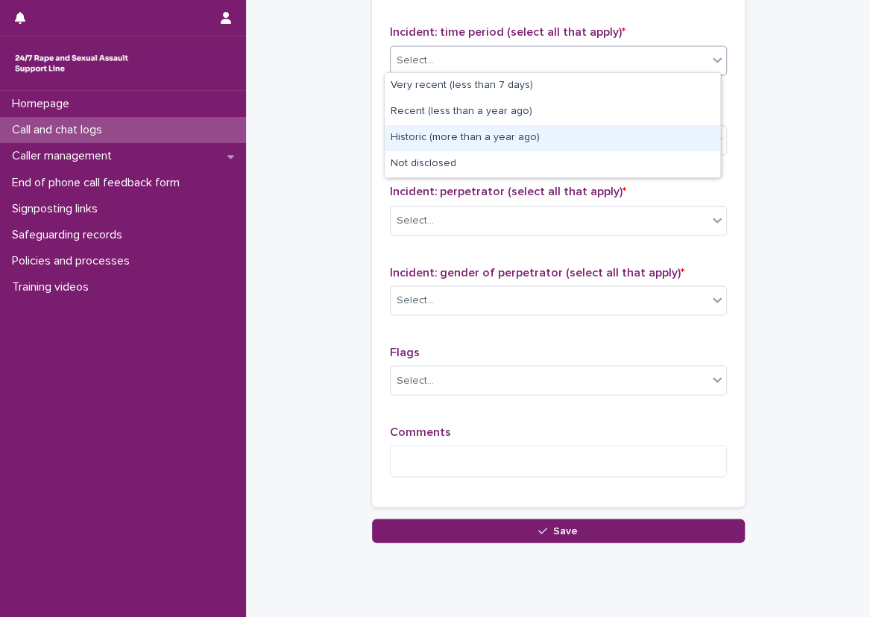
click at [499, 136] on div "Historic (more than a year ago)" at bounding box center [551, 138] width 335 height 26
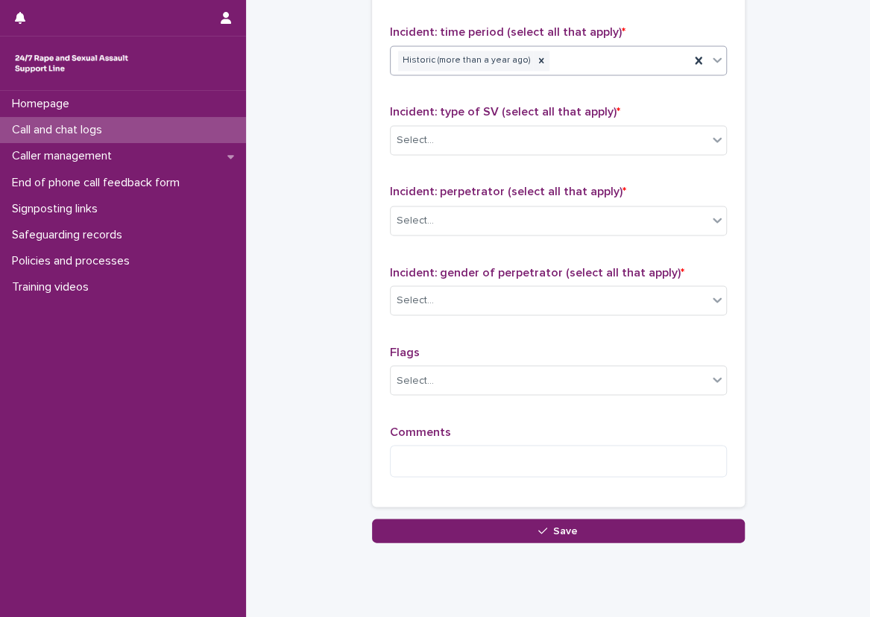
click at [510, 86] on div "Type of support received (select all that apply) Emotional support Exploration …" at bounding box center [558, 167] width 337 height 644
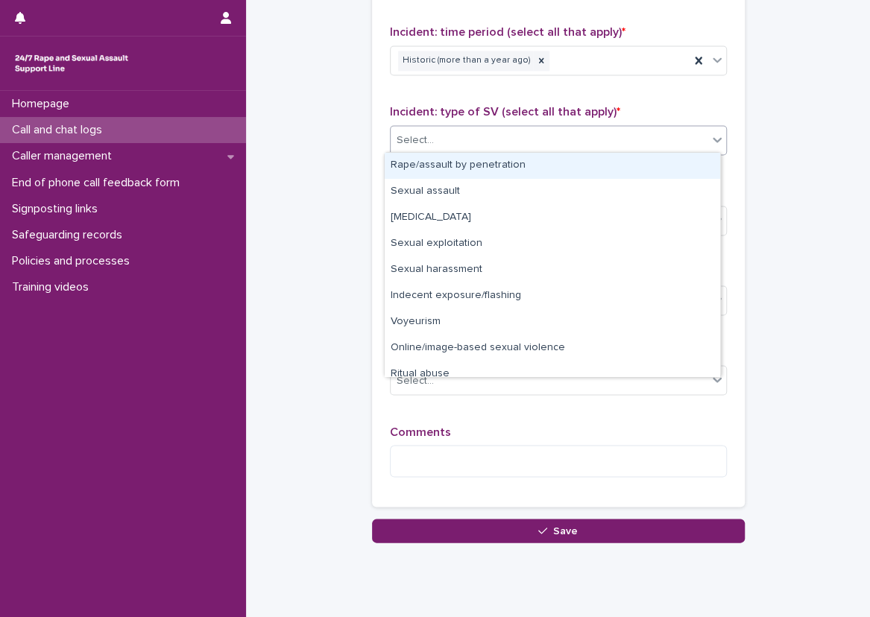
click at [650, 135] on div "Select..." at bounding box center [548, 140] width 317 height 25
click at [603, 167] on div "Rape/assault by penetration" at bounding box center [551, 166] width 335 height 26
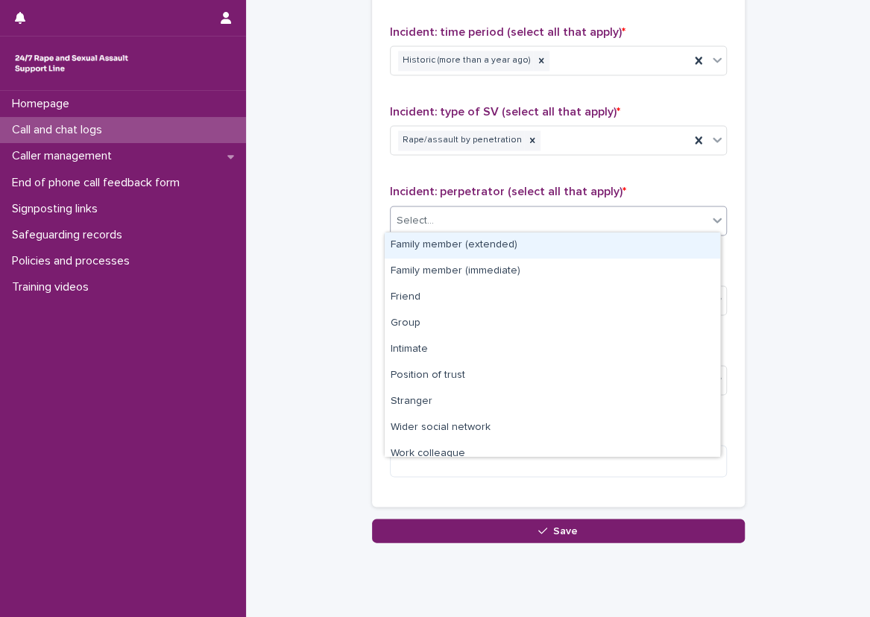
click at [525, 224] on div "Select..." at bounding box center [548, 220] width 317 height 25
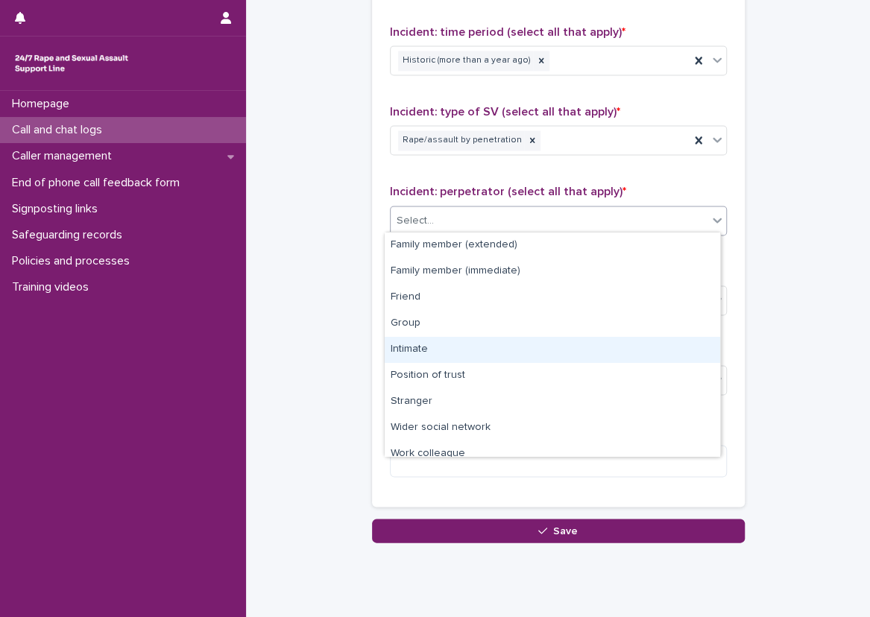
click at [524, 344] on div "Intimate" at bounding box center [551, 350] width 335 height 26
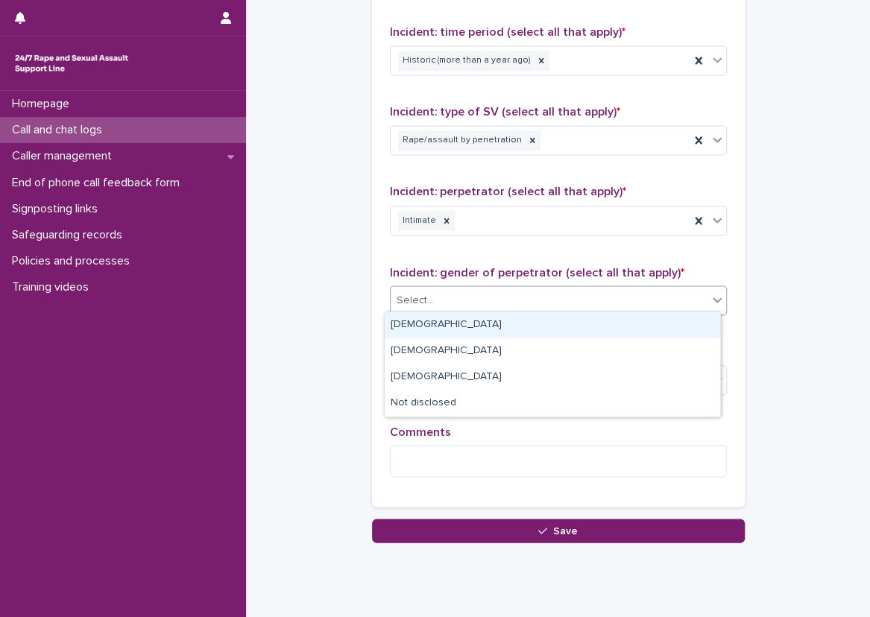
click at [530, 300] on div "Select..." at bounding box center [548, 300] width 317 height 25
click at [533, 331] on div "[DEMOGRAPHIC_DATA]" at bounding box center [551, 325] width 335 height 26
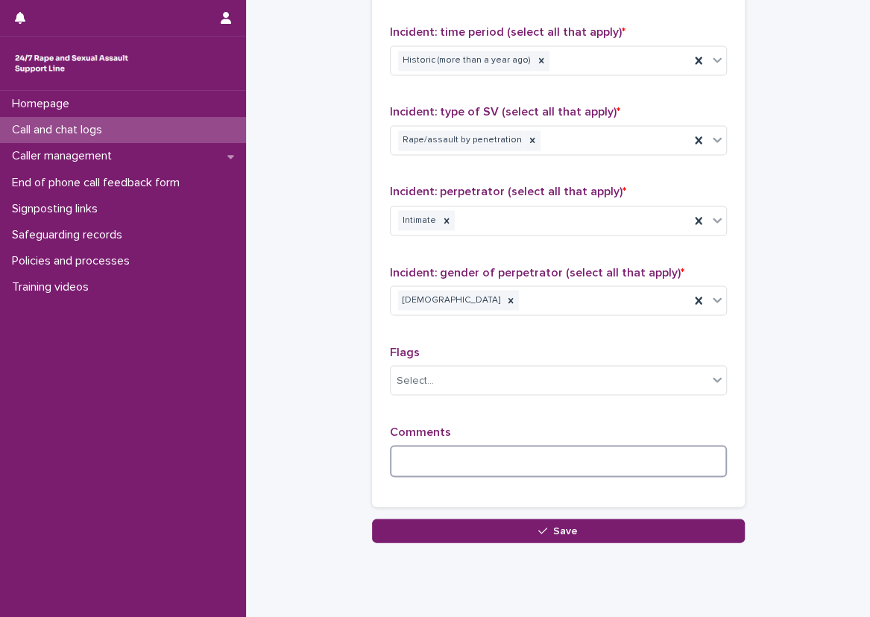
click at [516, 445] on textarea at bounding box center [558, 461] width 337 height 32
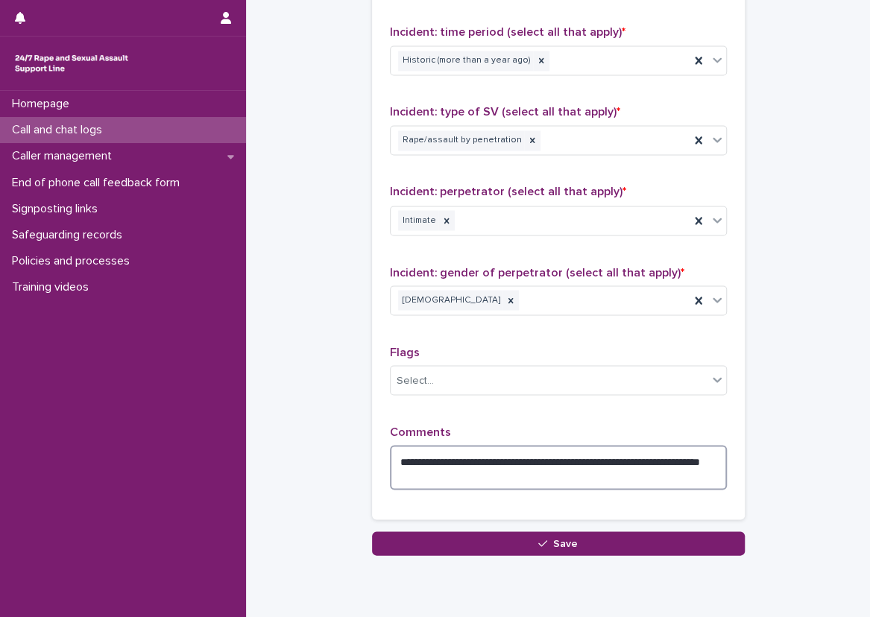
click at [440, 468] on textarea "**********" at bounding box center [558, 467] width 337 height 45
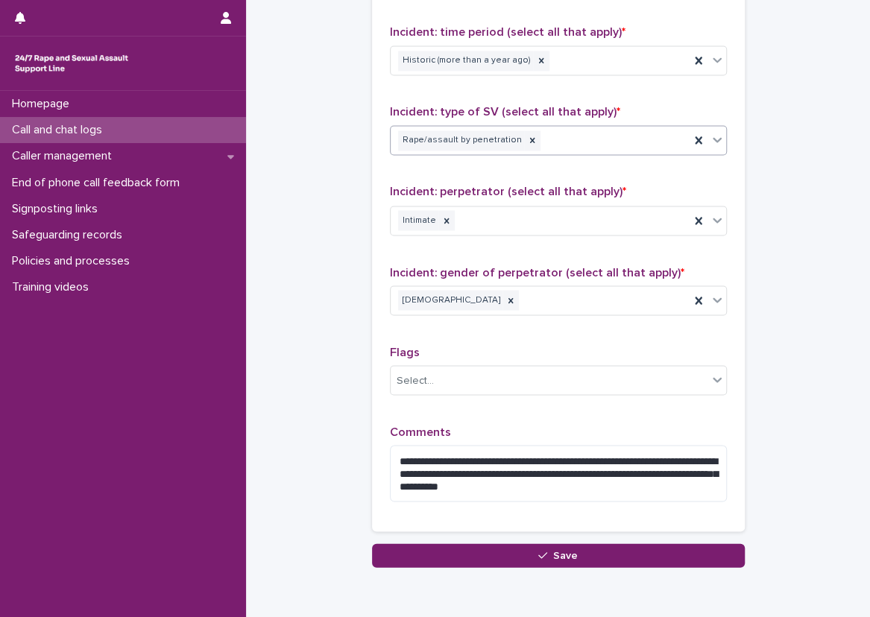
click at [643, 139] on div "Rape/assault by penetration" at bounding box center [539, 140] width 299 height 26
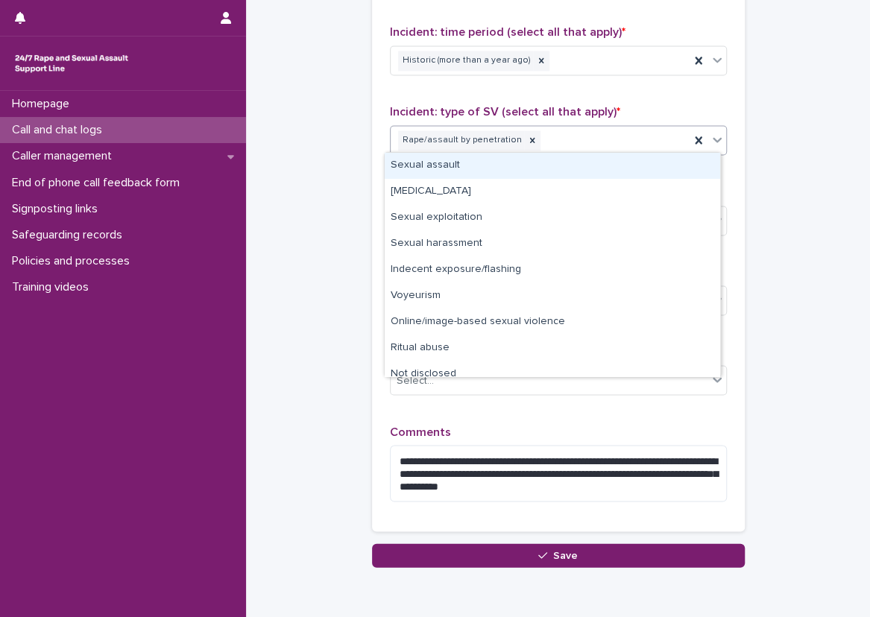
click at [586, 163] on div "Sexual assault" at bounding box center [551, 166] width 335 height 26
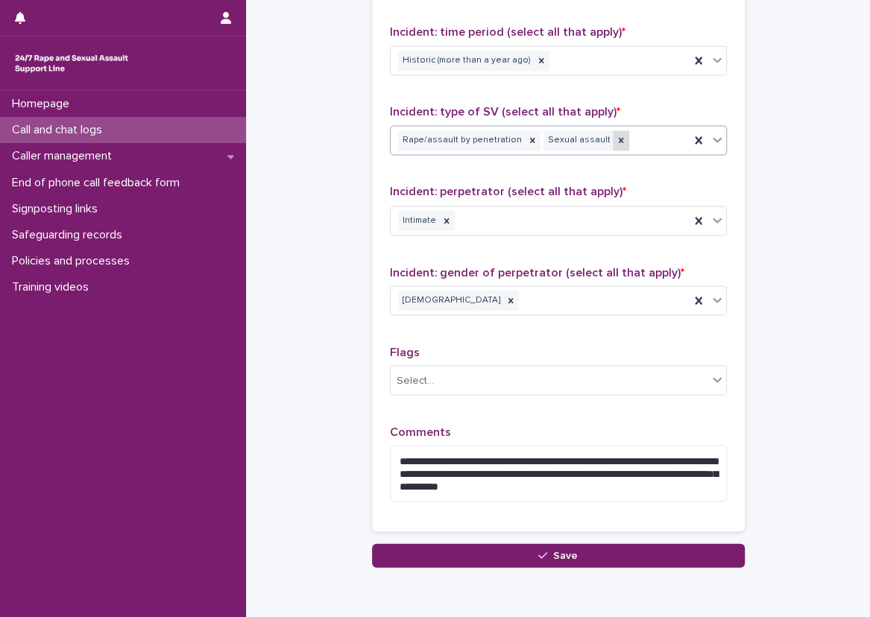
click at [613, 130] on div at bounding box center [621, 140] width 16 height 20
click at [620, 142] on div "Rape/assault by penetration" at bounding box center [539, 140] width 299 height 26
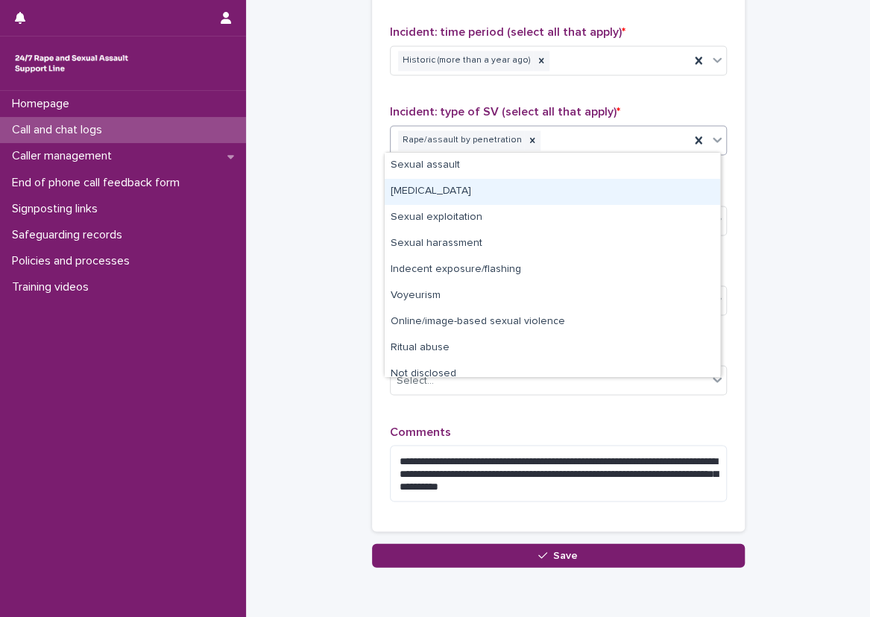
click at [598, 189] on div "[MEDICAL_DATA]" at bounding box center [551, 192] width 335 height 26
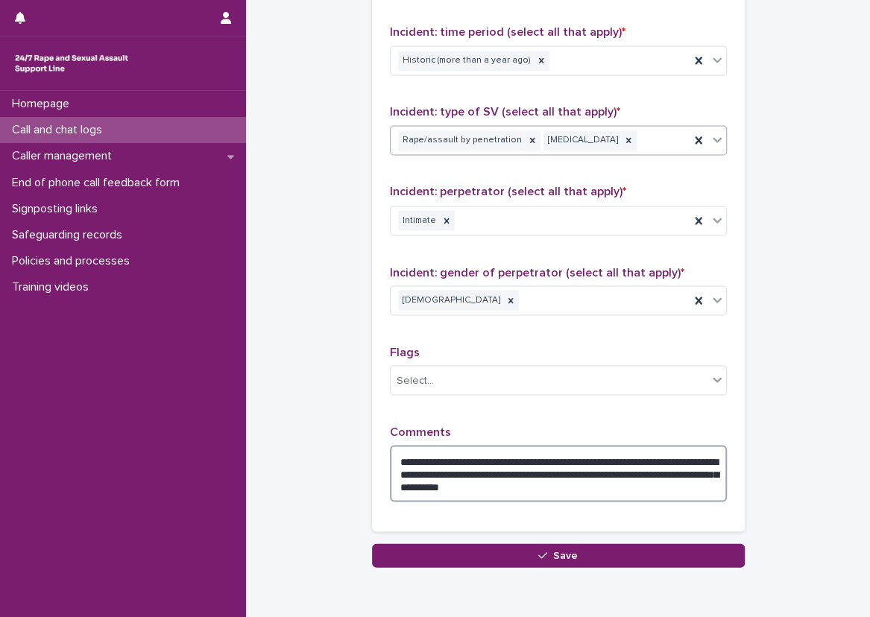
click at [696, 487] on textarea "**********" at bounding box center [558, 473] width 337 height 57
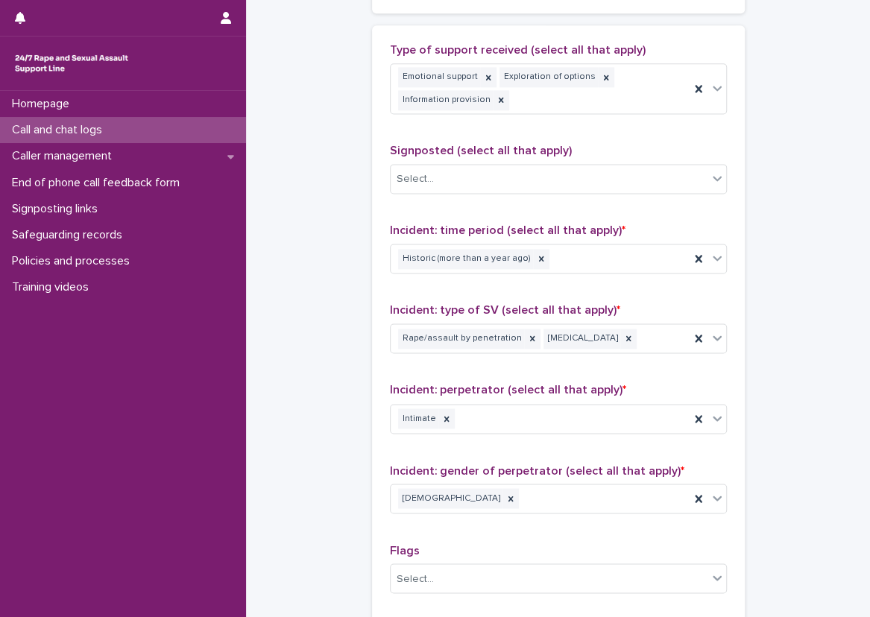
scroll to position [1168, 0]
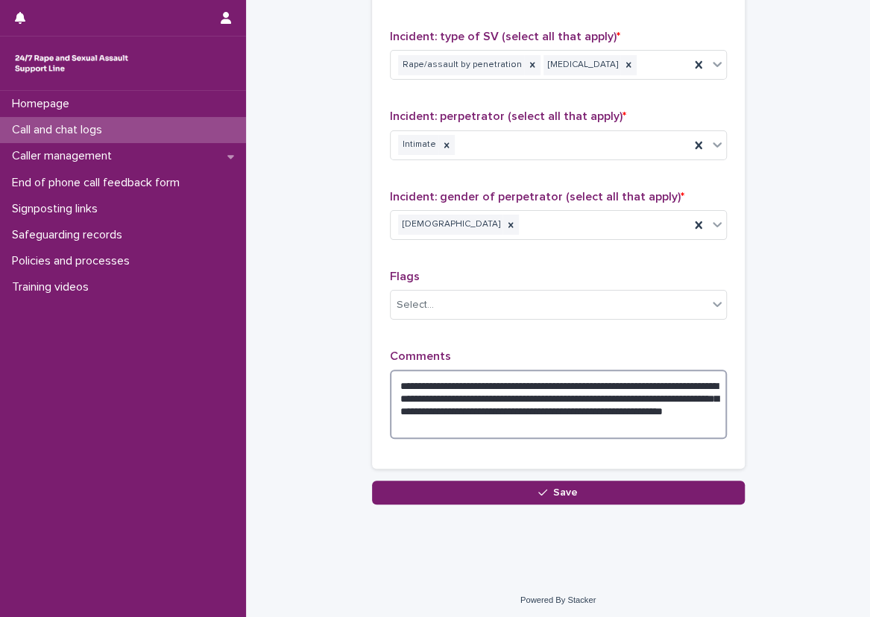
click at [572, 415] on textarea "**********" at bounding box center [558, 404] width 337 height 69
click at [643, 415] on textarea "**********" at bounding box center [558, 404] width 337 height 69
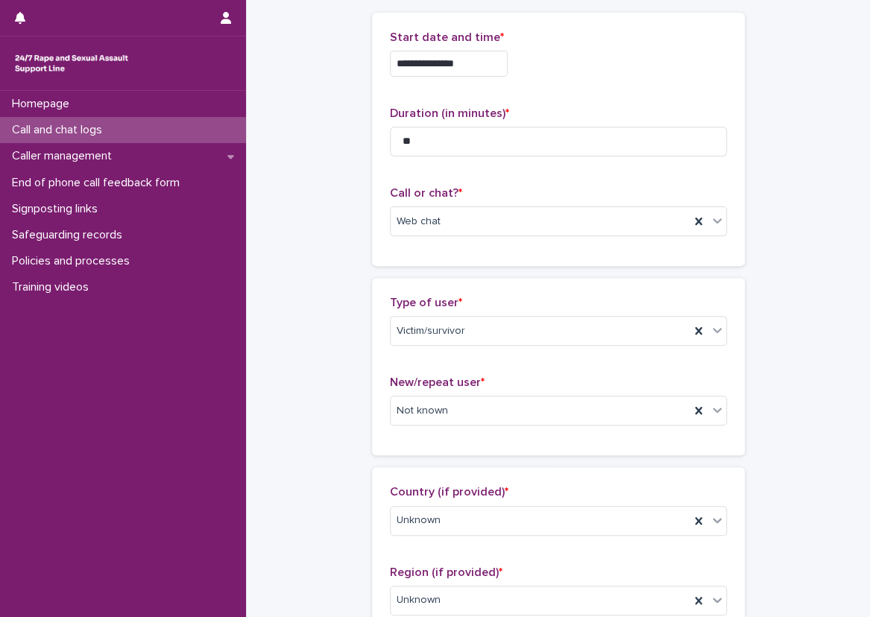
scroll to position [50, 0]
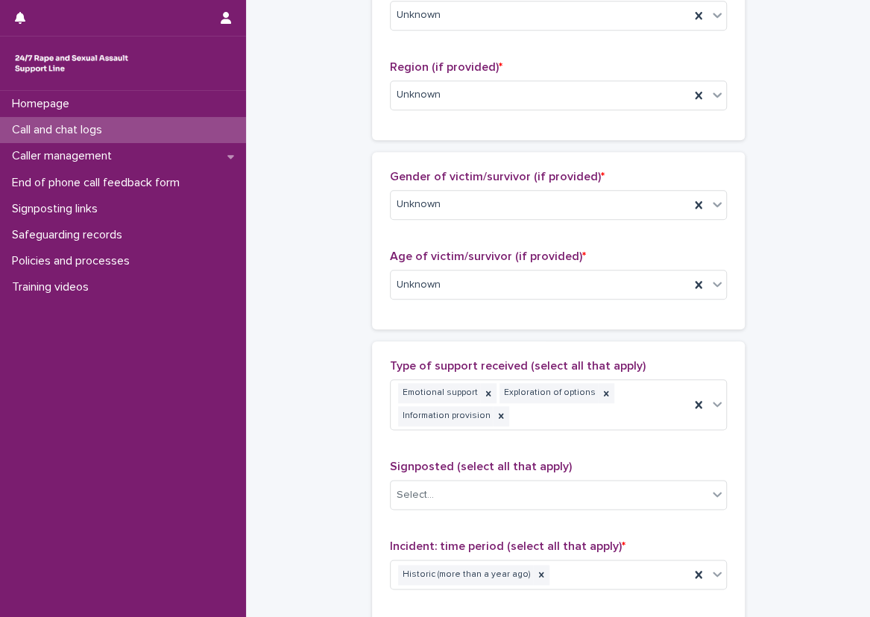
scroll to position [572, 0]
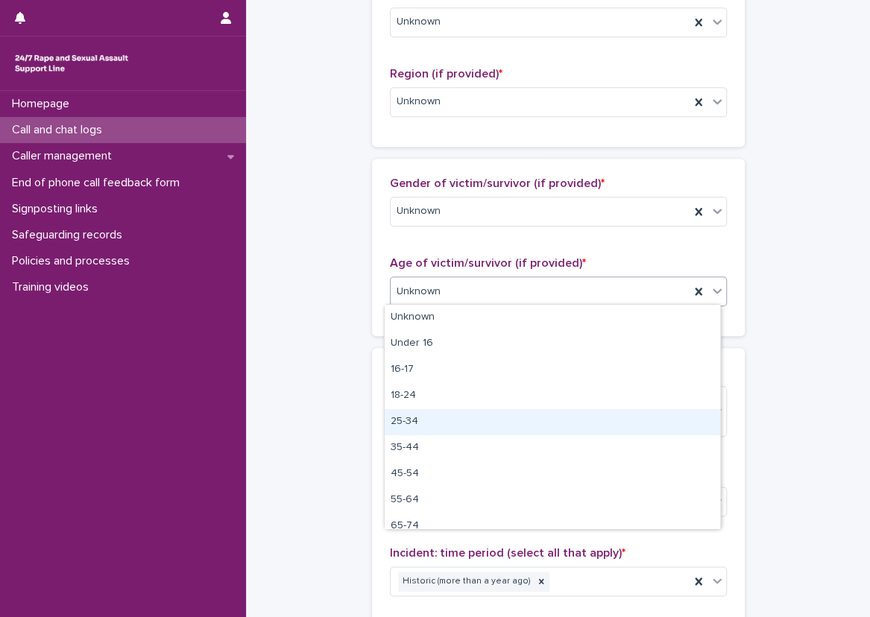
click at [417, 414] on div "25-34" at bounding box center [551, 422] width 335 height 26
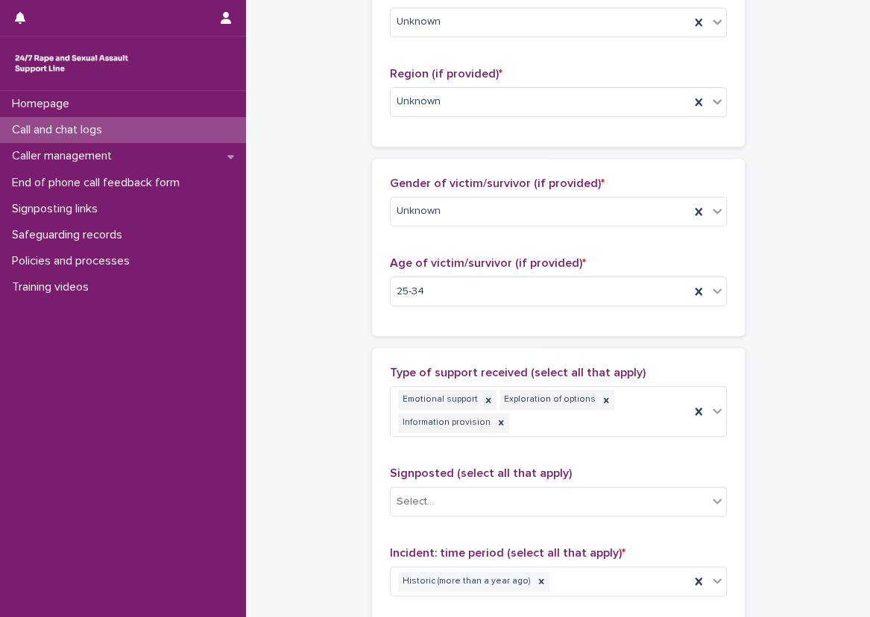
click at [344, 317] on div "**********" at bounding box center [558, 265] width 594 height 1671
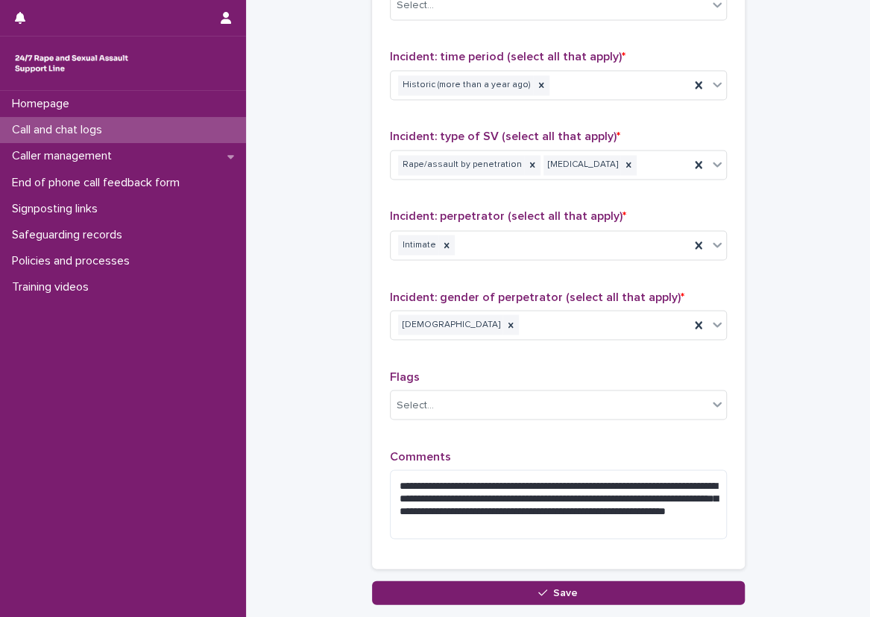
scroll to position [1093, 0]
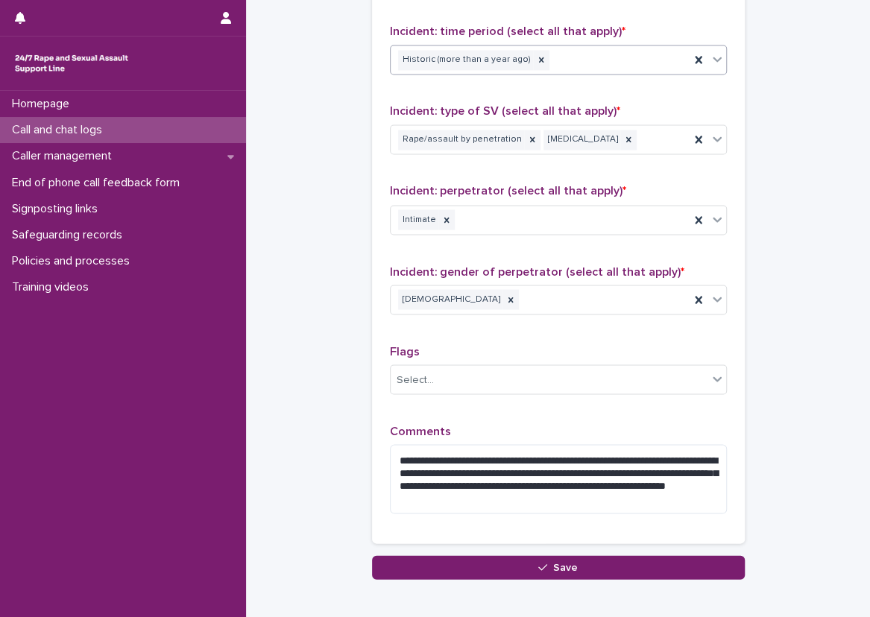
click at [572, 56] on div "Historic (more than a year ago)" at bounding box center [539, 60] width 299 height 26
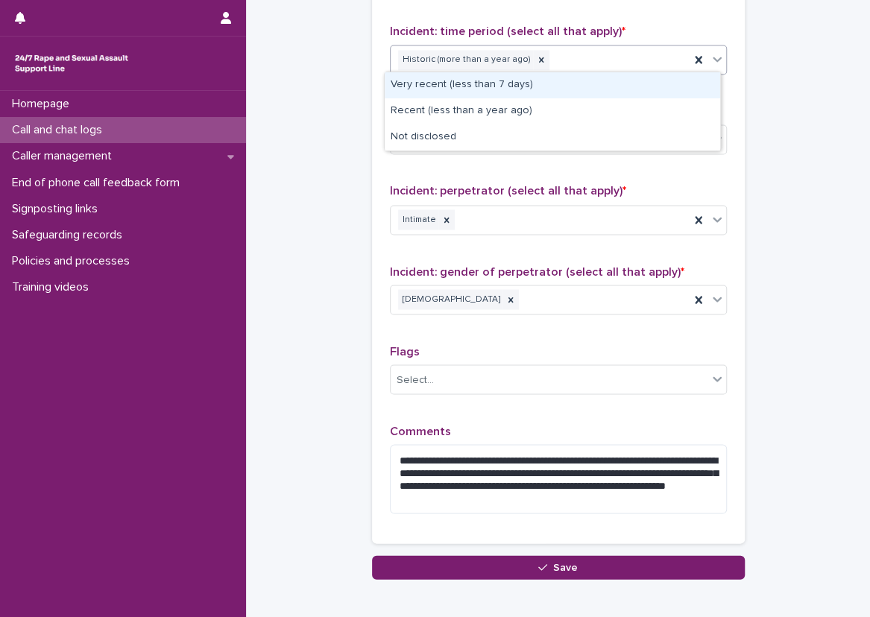
click at [570, 84] on div "Very recent (less than 7 days)" at bounding box center [551, 85] width 335 height 26
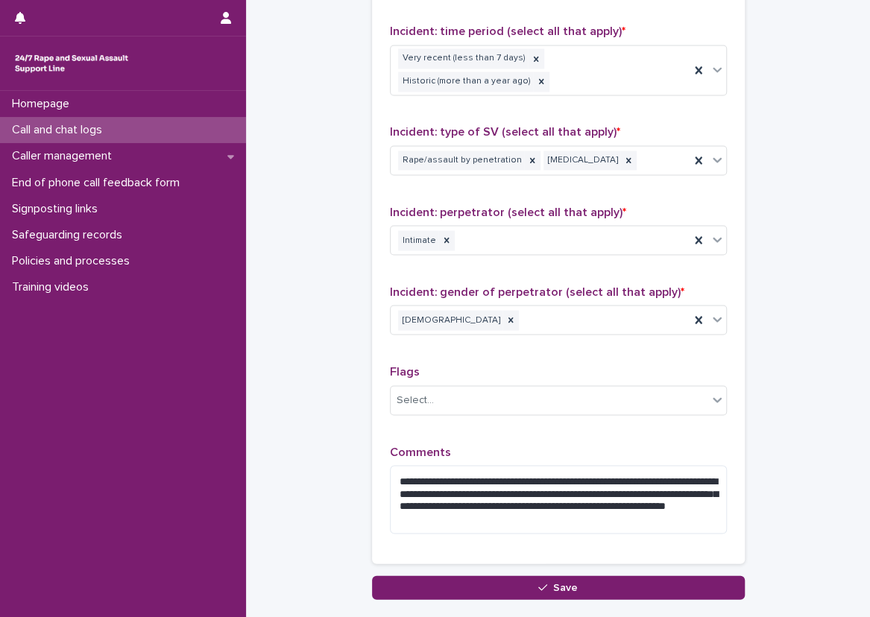
click at [636, 500] on textarea "**********" at bounding box center [558, 499] width 337 height 69
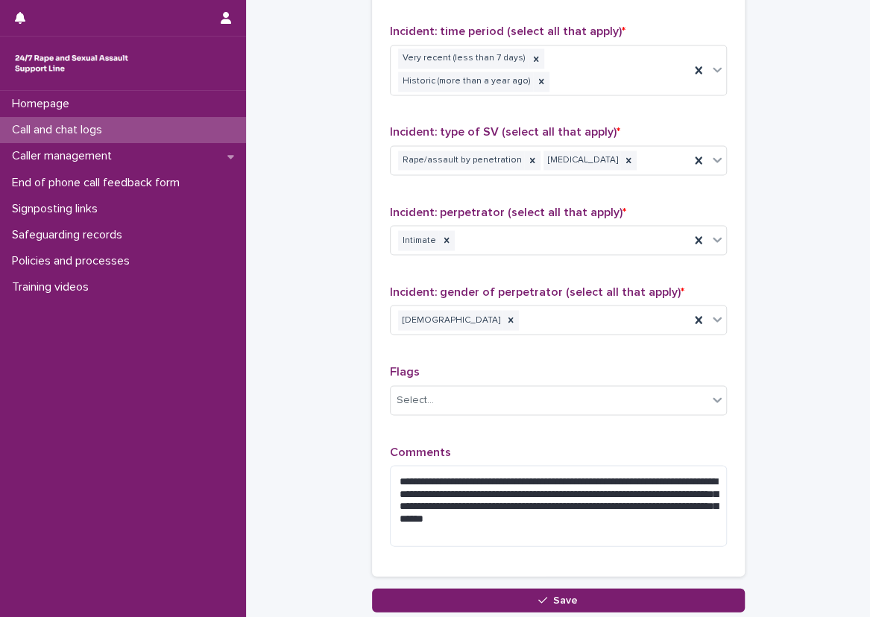
click at [375, 415] on div "**********" at bounding box center [558, 201] width 373 height 750
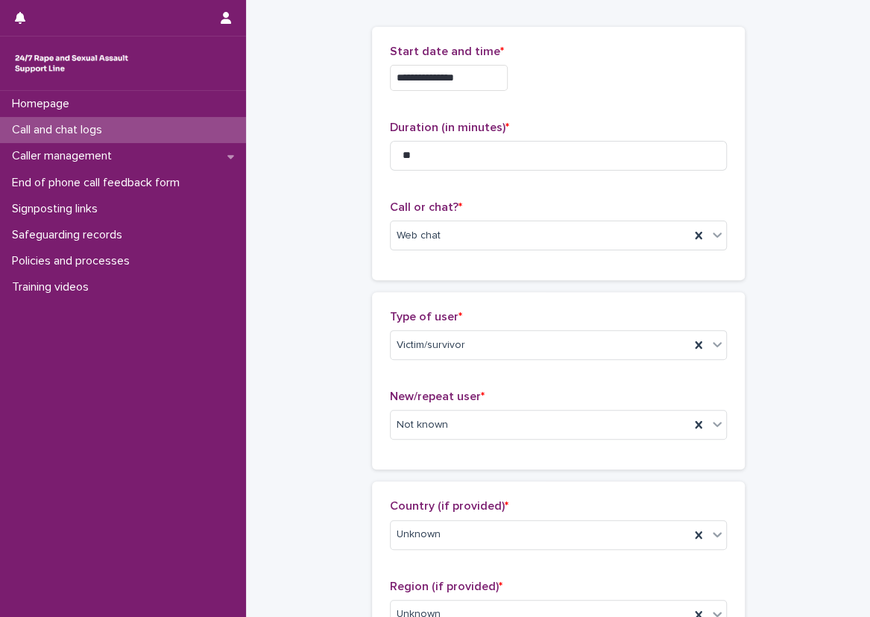
scroll to position [0, 0]
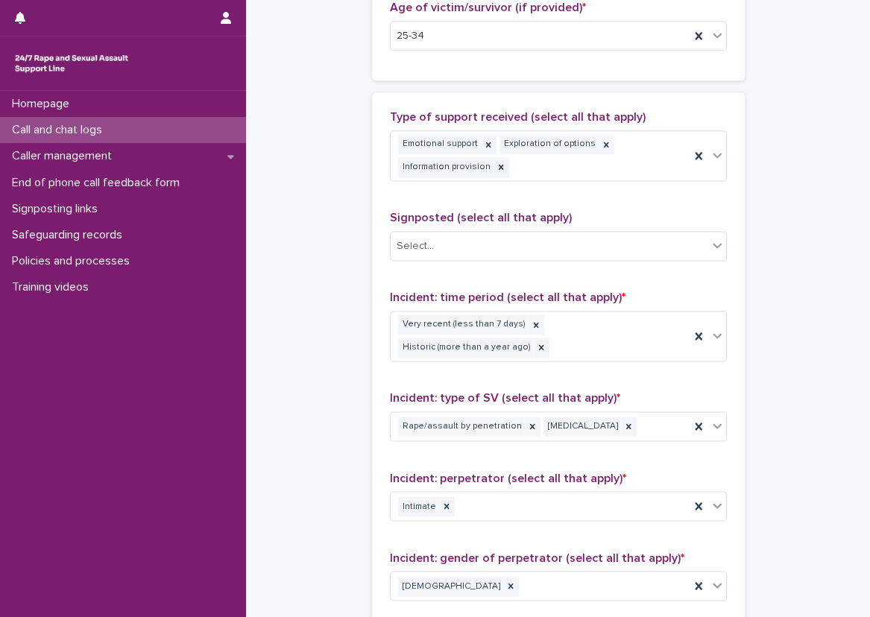
scroll to position [1200, 0]
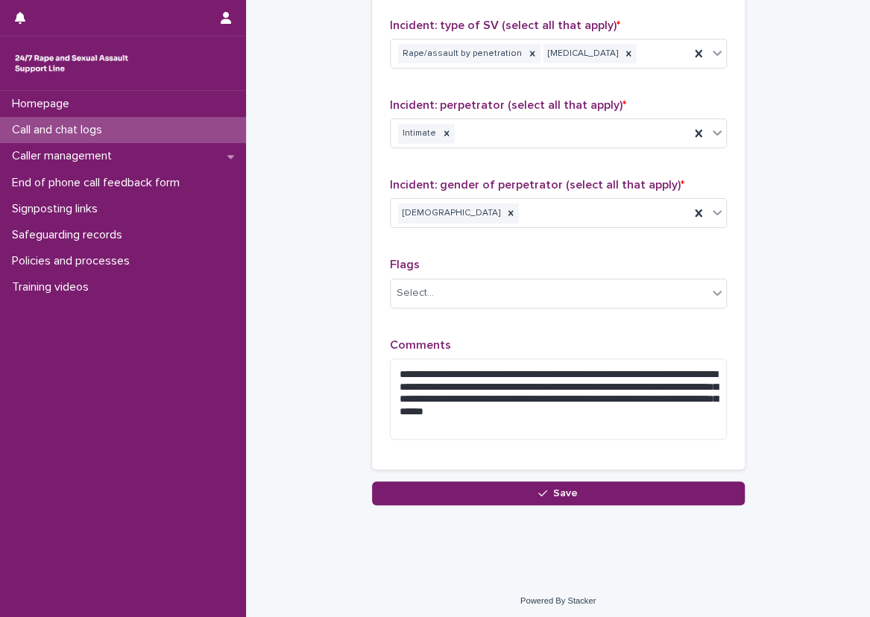
click at [372, 445] on div "**********" at bounding box center [558, 95] width 373 height 750
click at [653, 408] on textarea "**********" at bounding box center [558, 399] width 337 height 82
click at [662, 409] on textarea "**********" at bounding box center [558, 399] width 337 height 82
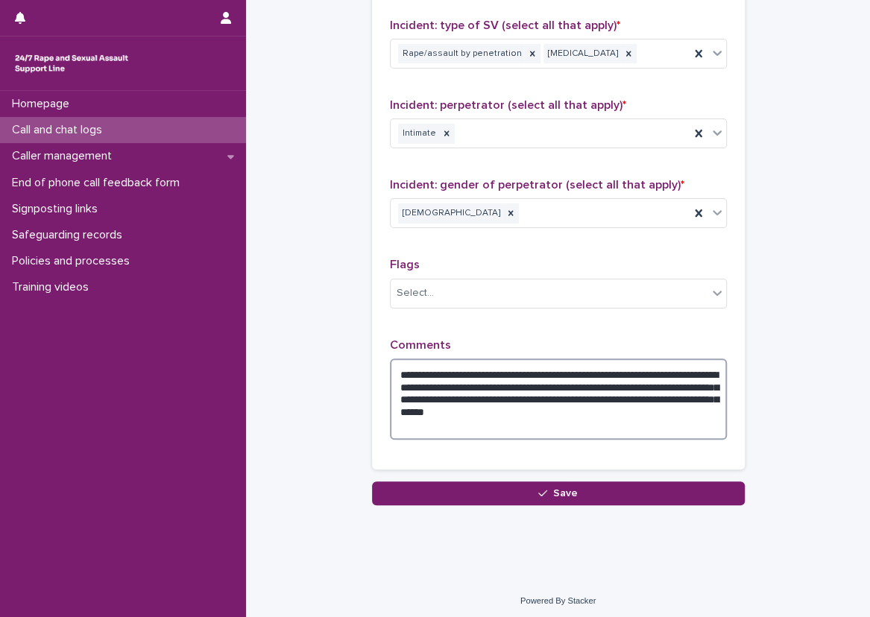
click at [662, 409] on textarea "**********" at bounding box center [558, 399] width 337 height 82
click at [655, 402] on textarea "**********" at bounding box center [558, 399] width 337 height 82
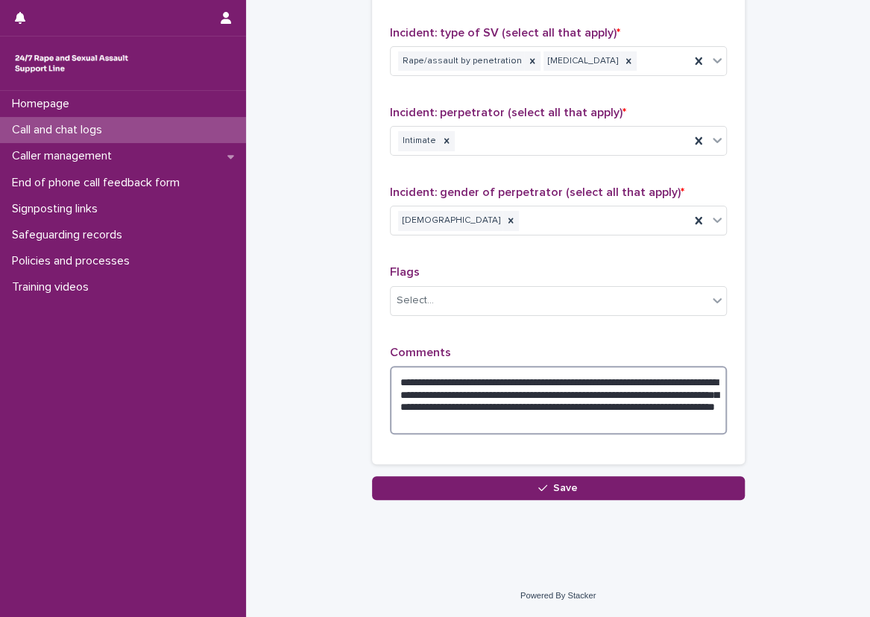
scroll to position [1187, 0]
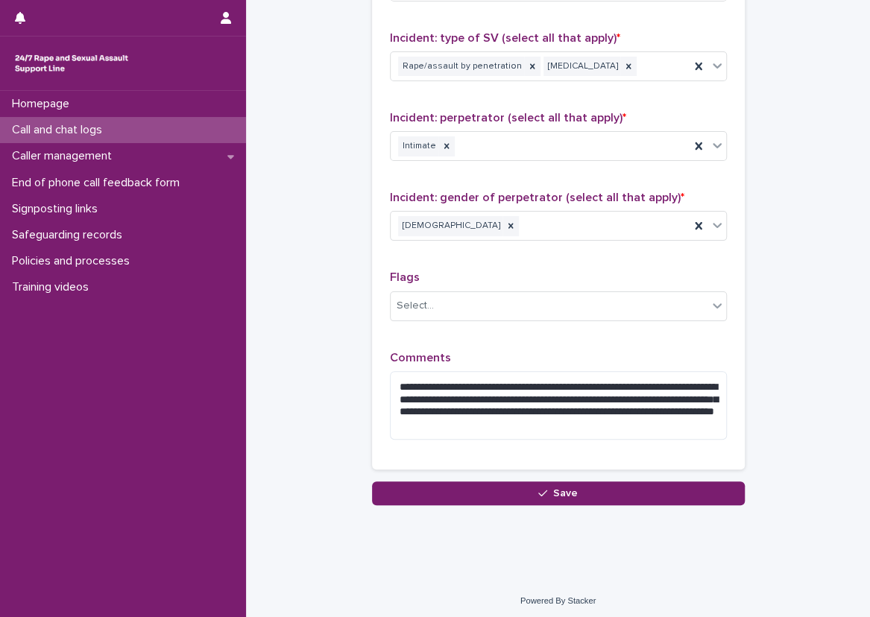
click at [656, 420] on textarea "**********" at bounding box center [558, 405] width 337 height 69
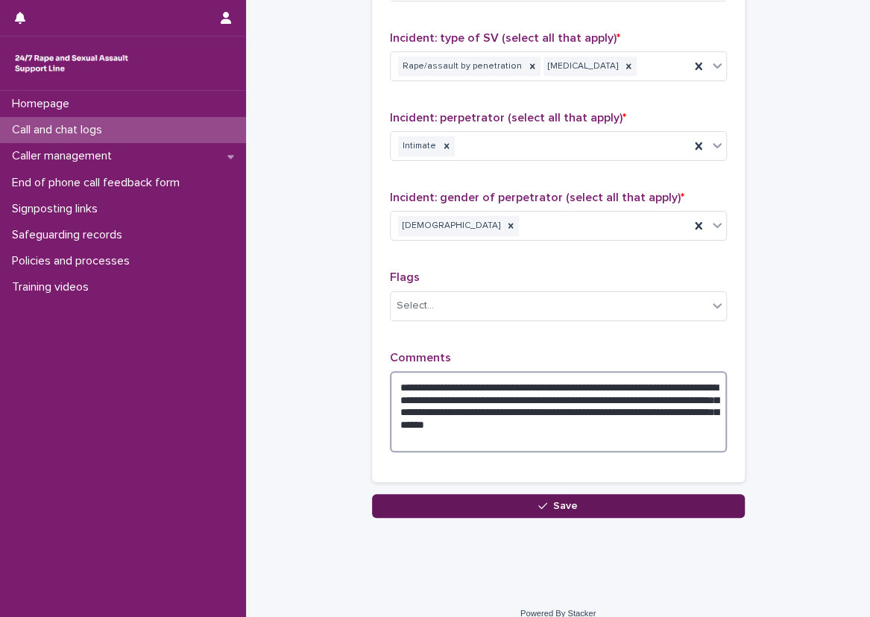
type textarea "**********"
click at [601, 507] on button "Save" at bounding box center [558, 506] width 373 height 24
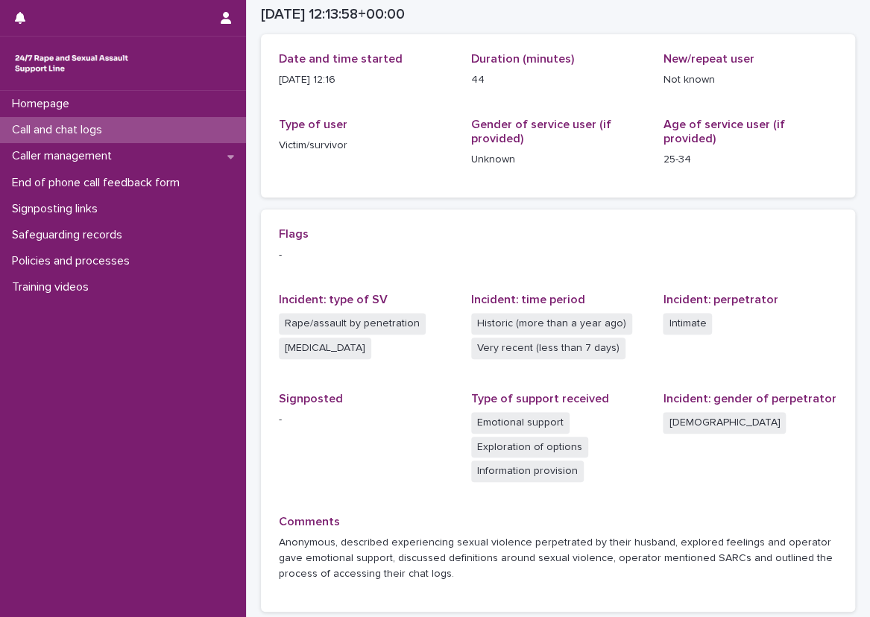
scroll to position [167, 0]
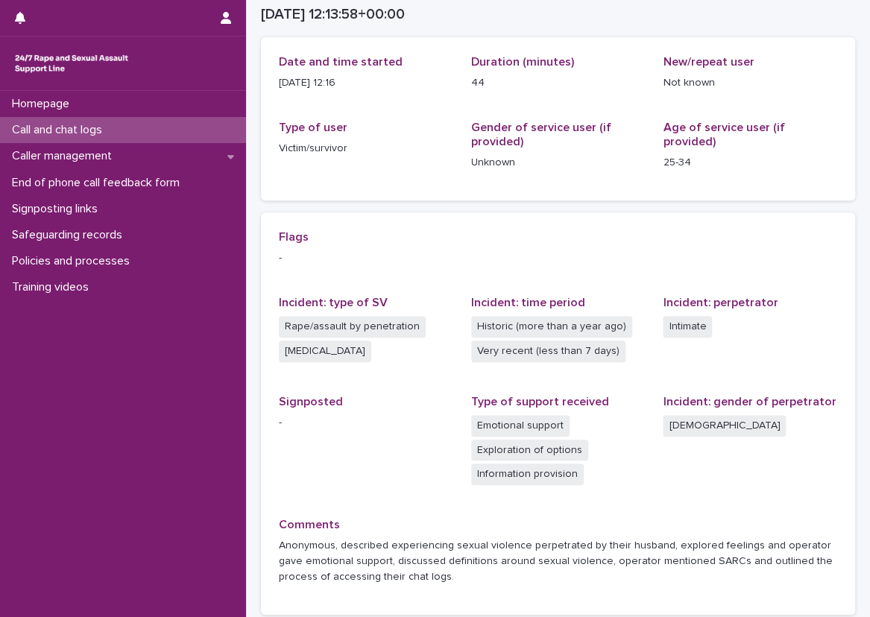
click at [444, 412] on div "-" at bounding box center [366, 421] width 174 height 19
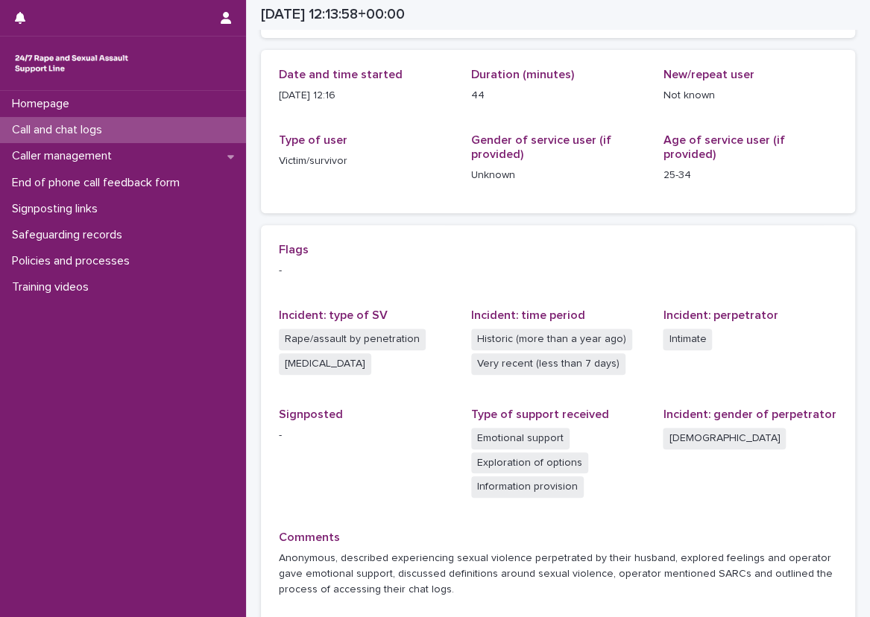
scroll to position [155, 0]
click at [250, 210] on div "Loading... Saving… Loading... Saving… [DATE] 12:13:58+00:00 [DATE] 13:13 Sorry,…" at bounding box center [558, 279] width 624 height 867
click at [250, 207] on div "Loading... Saving… Loading... Saving… [DATE] 12:13:58+00:00 [DATE] 13:13 Sorry,…" at bounding box center [558, 279] width 624 height 867
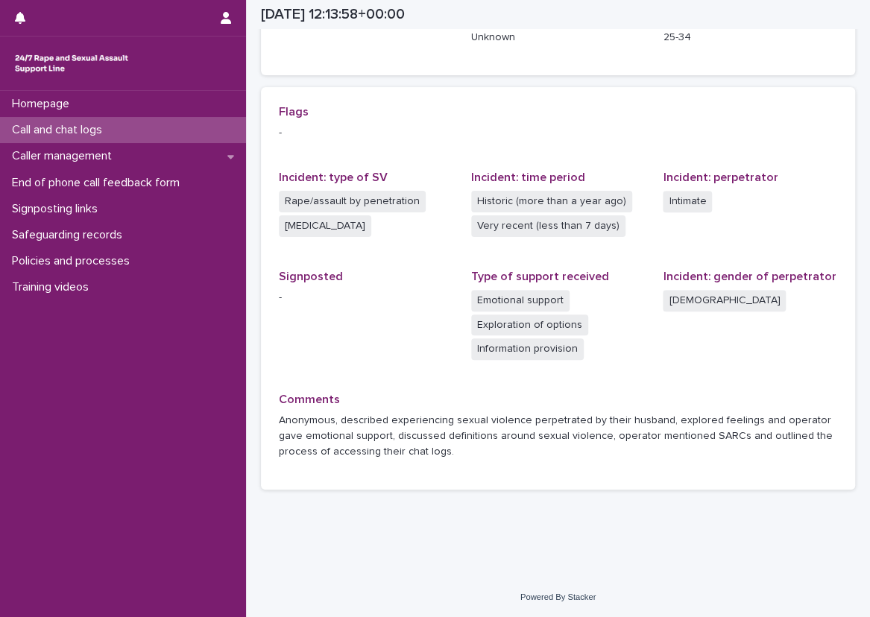
scroll to position [292, 0]
click at [463, 465] on div "Comments Anonymous, described experiencing sexual violence perpetrated by their…" at bounding box center [558, 432] width 558 height 79
click at [198, 131] on div "Call and chat logs" at bounding box center [123, 130] width 246 height 26
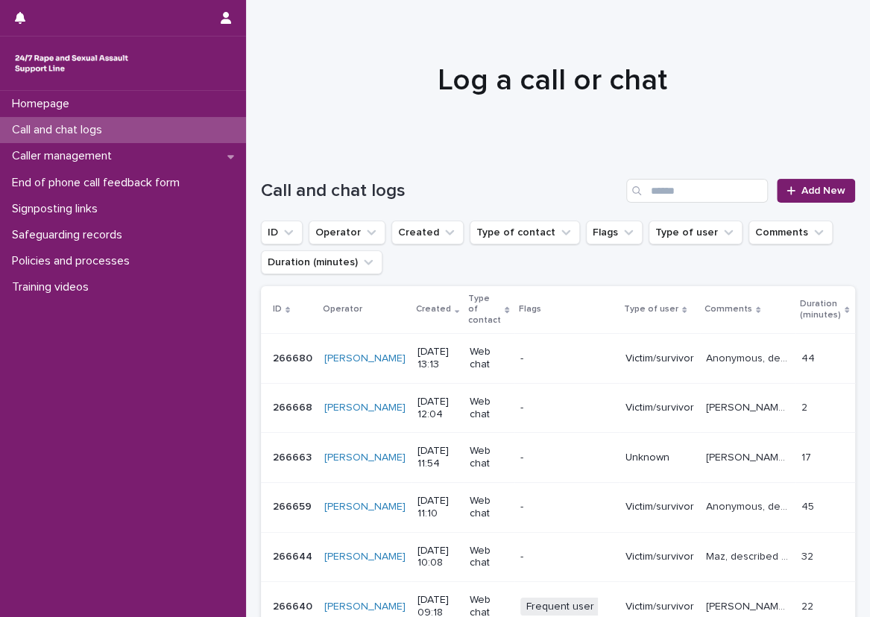
click at [295, 168] on div "Call and chat logs Add New" at bounding box center [558, 185] width 594 height 72
